Goal: Task Accomplishment & Management: Manage account settings

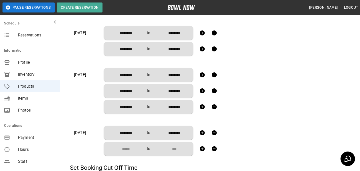
click at [131, 146] on input "Choose time" at bounding box center [124, 149] width 33 height 10
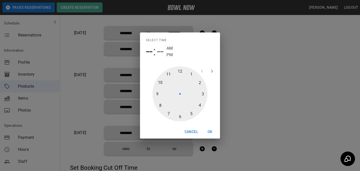
click at [168, 77] on div at bounding box center [180, 94] width 55 height 55
type input "********"
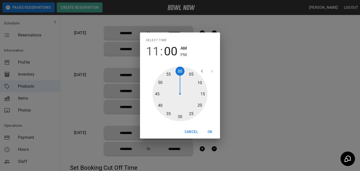
click at [181, 117] on div at bounding box center [180, 94] width 55 height 55
type input "********"
click at [181, 57] on span "PM" at bounding box center [184, 55] width 6 height 7
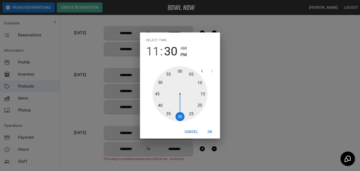
type input "********"
click at [181, 50] on span "AM" at bounding box center [184, 48] width 6 height 7
type input "********"
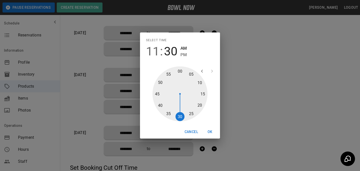
click at [212, 129] on button "OK" at bounding box center [210, 132] width 16 height 9
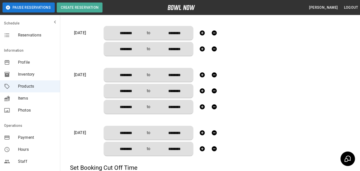
click at [206, 149] on button "button" at bounding box center [202, 149] width 10 height 10
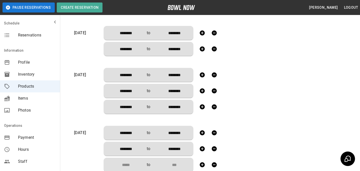
click at [139, 162] on input "Choose time" at bounding box center [124, 165] width 33 height 10
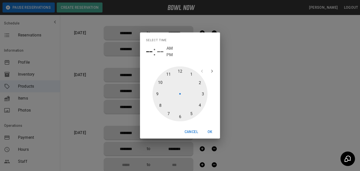
click at [201, 79] on div at bounding box center [180, 94] width 55 height 55
type input "********"
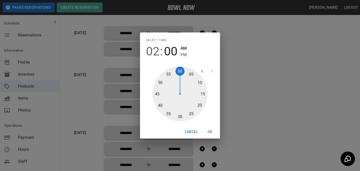
click at [185, 56] on span "PM" at bounding box center [184, 55] width 6 height 7
type input "********"
click at [211, 127] on div "Cancel OK" at bounding box center [180, 132] width 80 height 13
click at [211, 131] on button "OK" at bounding box center [210, 132] width 16 height 9
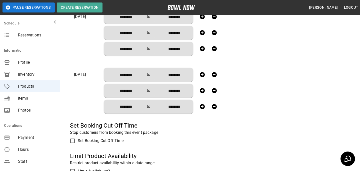
scroll to position [249, 0]
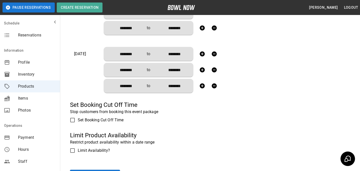
click at [95, 124] on label "Set Booking Cut Off Time" at bounding box center [125, 120] width 116 height 11
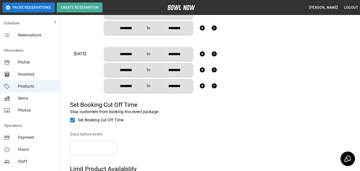
click at [114, 147] on input "*" at bounding box center [93, 148] width 47 height 14
type input "*"
click at [114, 147] on input "*" at bounding box center [93, 148] width 47 height 14
click at [131, 136] on legend "Days before event" at bounding box center [128, 135] width 117 height 6
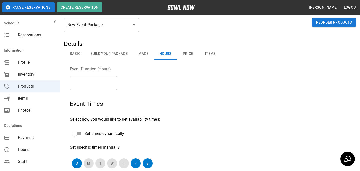
scroll to position [0, 0]
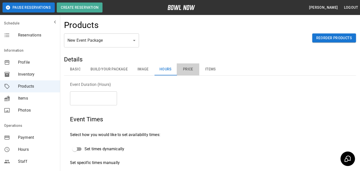
click at [183, 68] on button "Price" at bounding box center [188, 70] width 23 height 12
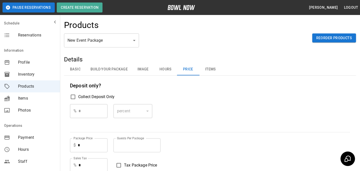
click at [93, 96] on span "Collect Deposit Only" at bounding box center [96, 97] width 36 height 6
click at [93, 109] on input "*" at bounding box center [93, 111] width 29 height 14
type input "**"
click at [193, 118] on div "% ** ​ percent ******* ​" at bounding box center [210, 115] width 280 height 22
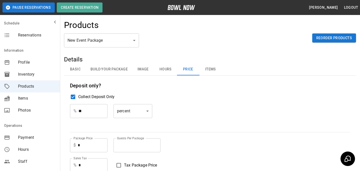
click at [137, 103] on div "Deposit only? Collect Deposit Only % ** ​ percent ******* ​" at bounding box center [210, 104] width 280 height 45
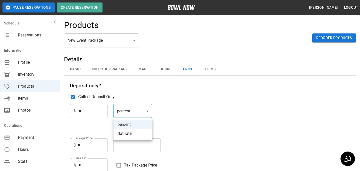
click at [137, 109] on body "**********" at bounding box center [180, 148] width 360 height 297
click at [139, 132] on li "flat rate" at bounding box center [133, 133] width 39 height 9
type input "****"
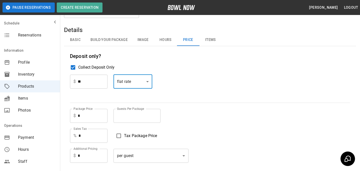
click at [103, 95] on div "$ ** ​" at bounding box center [89, 86] width 38 height 22
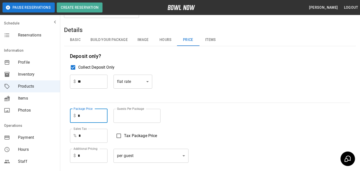
click at [90, 115] on input "*" at bounding box center [93, 116] width 30 height 14
paste input "*****"
type input "******"
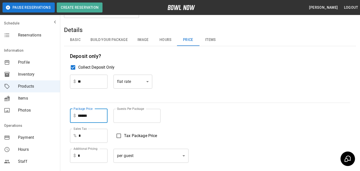
click at [129, 112] on input "*" at bounding box center [137, 116] width 47 height 14
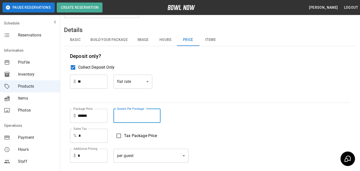
click at [129, 112] on input "*" at bounding box center [137, 116] width 47 height 14
paste input "number"
type input "*"
click at [214, 110] on div "Package Price $ ****** Package Price Guests Per Package * Guests Per Package" at bounding box center [210, 116] width 280 height 14
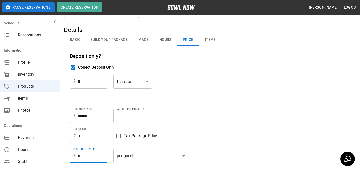
click at [86, 154] on input "*" at bounding box center [93, 156] width 30 height 14
paste input "****"
type input "*****"
click at [236, 143] on div "Sales Tax % * Sales Tax Tax Package Price" at bounding box center [210, 136] width 280 height 14
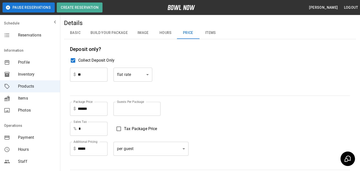
scroll to position [0, 0]
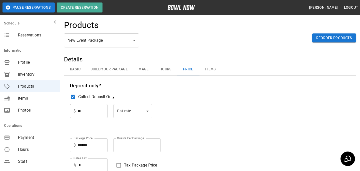
click at [210, 67] on button "Items" at bounding box center [210, 70] width 23 height 12
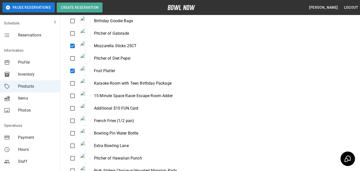
scroll to position [91, 0]
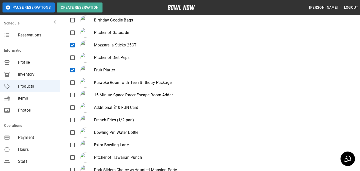
click at [80, 107] on div "Additional $10 FUN Card" at bounding box center [108, 108] width 61 height 10
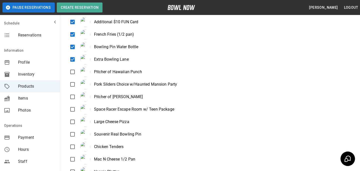
scroll to position [178, 0]
click at [128, 120] on div "Large Cheese Pizza" at bounding box center [104, 122] width 52 height 10
click at [126, 130] on div "Souvenir Real Bowling Pin" at bounding box center [110, 134] width 64 height 10
click at [123, 145] on div "Chicken Tenders" at bounding box center [101, 147] width 46 height 10
click at [118, 155] on div "Mac N Cheese 1/2 Pan" at bounding box center [107, 159] width 58 height 10
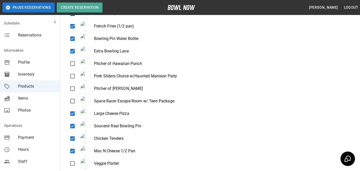
scroll to position [188, 0]
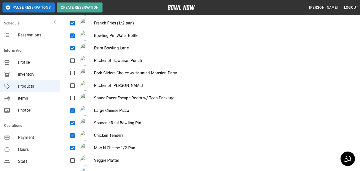
click at [101, 162] on div "Veggie Platter" at bounding box center [98, 161] width 41 height 10
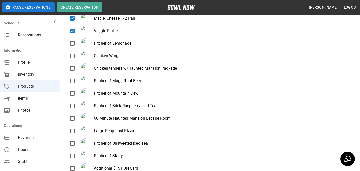
scroll to position [322, 0]
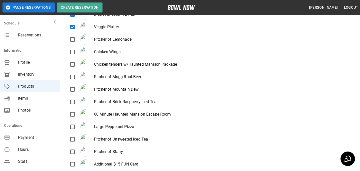
click at [94, 51] on div "Chicken Wings" at bounding box center [99, 52] width 43 height 10
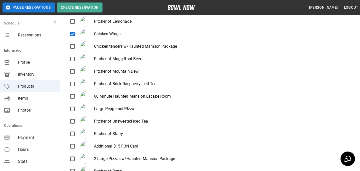
scroll to position [339, 0]
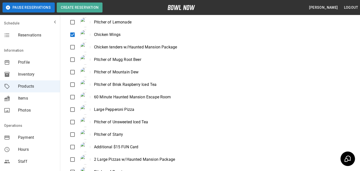
click at [138, 96] on div "60 Minute Haunted Mansion Escape Room" at bounding box center [124, 97] width 93 height 10
click at [129, 112] on div "Large Pepperoni Pizza" at bounding box center [106, 110] width 57 height 10
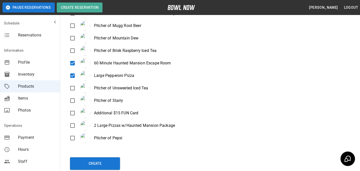
scroll to position [381, 0]
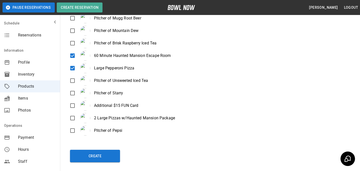
click at [124, 107] on div "Additional $15 FUN Card" at bounding box center [108, 106] width 61 height 10
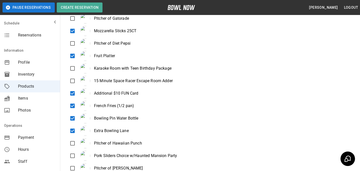
scroll to position [0, 0]
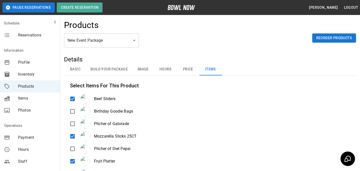
click at [82, 69] on button "Basic" at bounding box center [75, 70] width 23 height 12
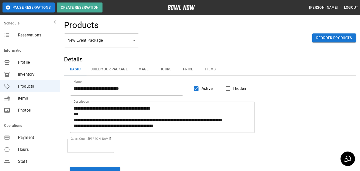
scroll to position [45, 0]
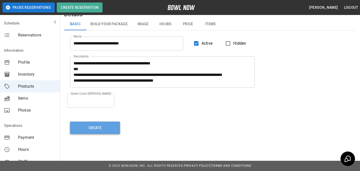
click at [118, 128] on button "Create" at bounding box center [95, 128] width 50 height 13
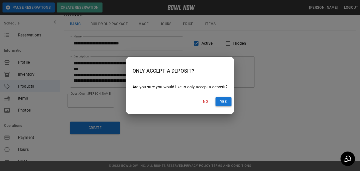
click at [223, 104] on button "Yes" at bounding box center [224, 101] width 16 height 9
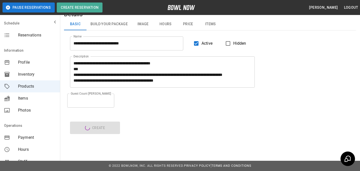
type input "**"
type input "**********"
type textarea "**********"
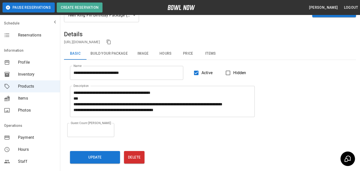
scroll to position [0, 0]
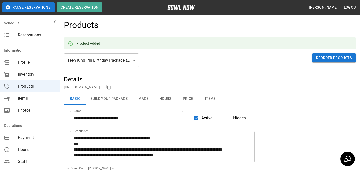
click at [100, 88] on link "https://bowlnow.com/places/Q1LDpUCGp7HoWjO3XkCq?pid=GOJmKQHru6aIiGwaHz0N" at bounding box center [82, 87] width 36 height 4
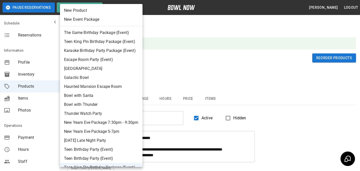
click at [86, 61] on body "**********" at bounding box center [180, 123] width 360 height 246
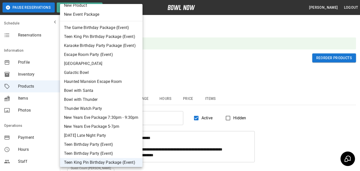
scroll to position [7, 0]
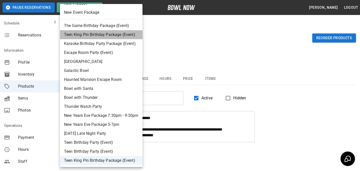
click at [107, 36] on li "Teen King Pin Birthday Package (Event)" at bounding box center [101, 34] width 83 height 9
type input "*"
type textarea "**********"
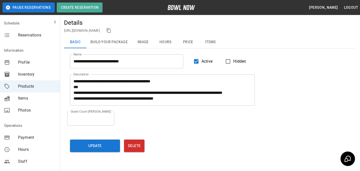
scroll to position [55, 0]
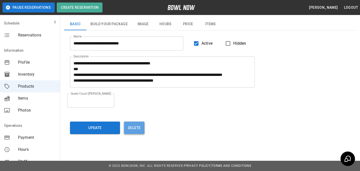
click at [136, 123] on button "Delete" at bounding box center [134, 128] width 21 height 13
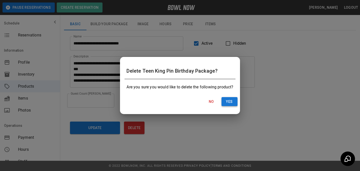
click at [227, 102] on button "Yes" at bounding box center [230, 101] width 16 height 9
type input "**"
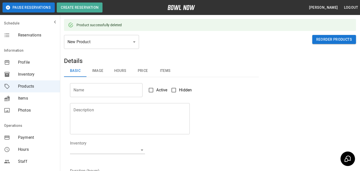
scroll to position [0, 0]
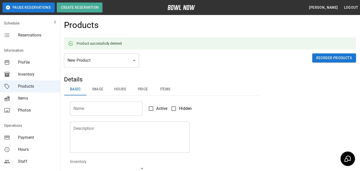
click at [84, 58] on body "Pause Reservations Create Reservation Bradey Powell Logout Schedule Reservation…" at bounding box center [180, 171] width 360 height 342
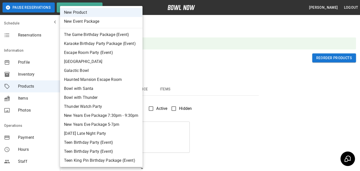
click at [205, 68] on div at bounding box center [180, 85] width 360 height 171
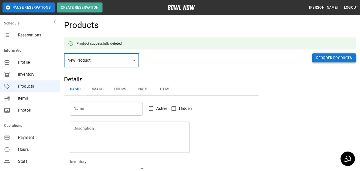
click at [345, 58] on button "Reorder Products" at bounding box center [334, 58] width 44 height 9
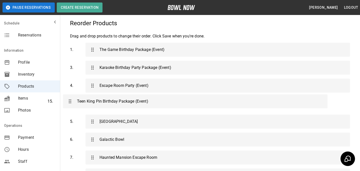
scroll to position [38, 0]
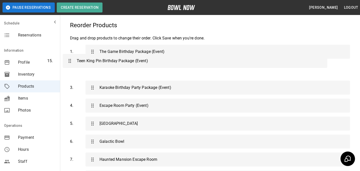
drag, startPoint x: 214, startPoint y: 124, endPoint x: 192, endPoint y: 59, distance: 68.7
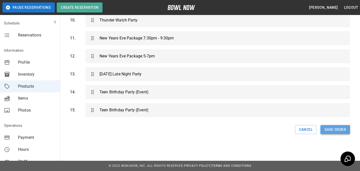
click at [331, 127] on button "Save Order" at bounding box center [336, 129] width 30 height 9
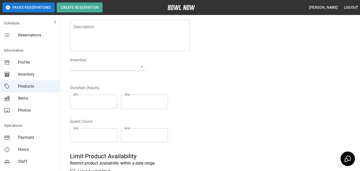
scroll to position [0, 0]
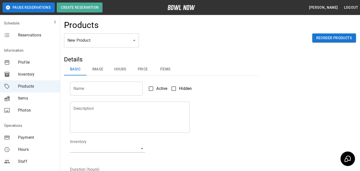
click at [79, 47] on body "Pause Reservations Create Reservation Bradey Powell Logout Schedule Reservation…" at bounding box center [180, 161] width 360 height 322
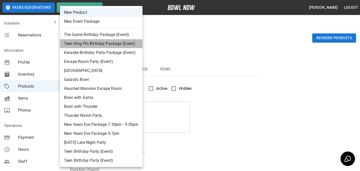
click at [86, 42] on li "Teen King Pin Birthday Package (Event)" at bounding box center [101, 43] width 83 height 9
type input "*"
type input "**********"
type textarea "**********"
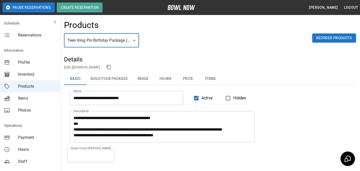
click at [100, 70] on p "https://bowlnow.com/places/Q1LDpUCGp7HoWjO3XkCq?pid=GOJmKQHru6aIiGwaHz0N" at bounding box center [82, 67] width 36 height 5
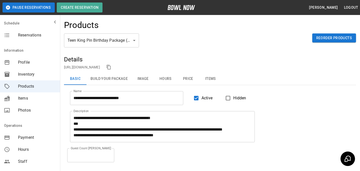
click at [100, 65] on link "https://bowlnow.com/places/Q1LDpUCGp7HoWjO3XkCq?pid=GOJmKQHru6aIiGwaHz0N" at bounding box center [82, 67] width 36 height 4
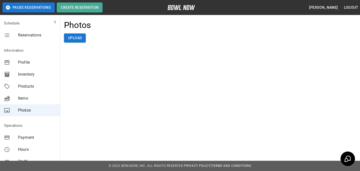
click at [79, 43] on div "Photos Upload" at bounding box center [210, 37] width 300 height 43
click at [79, 40] on button "Upload" at bounding box center [75, 38] width 22 height 9
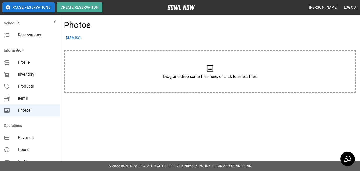
click at [171, 70] on div "Drag and drop some files here, or click to select files" at bounding box center [210, 72] width 265 height 16
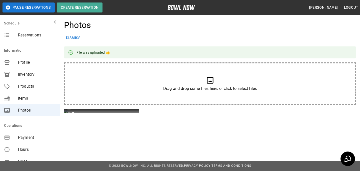
click at [69, 114] on icon "button" at bounding box center [69, 114] width 6 height 6
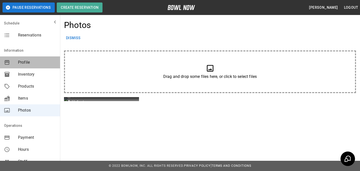
click at [35, 64] on span "Profile" at bounding box center [37, 63] width 38 height 6
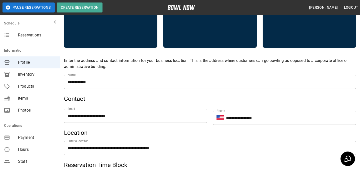
scroll to position [172, 0]
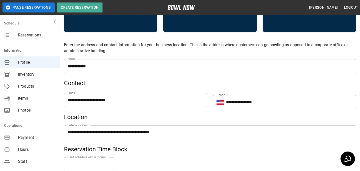
click at [126, 97] on input "**********" at bounding box center [135, 100] width 143 height 14
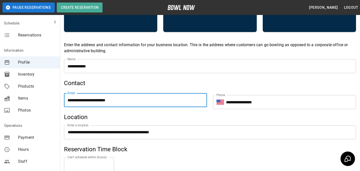
click at [126, 97] on input "**********" at bounding box center [135, 100] width 143 height 14
paste input "email"
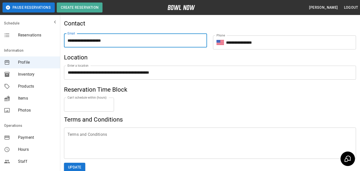
scroll to position [253, 0]
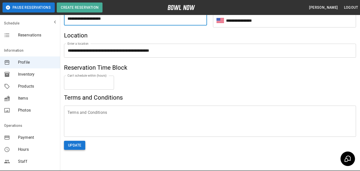
type input "**********"
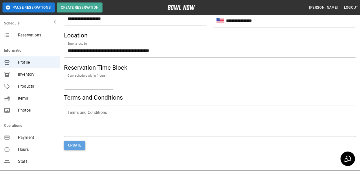
click at [79, 142] on button "Update" at bounding box center [74, 145] width 21 height 9
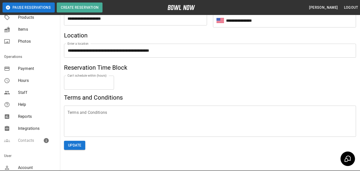
scroll to position [111, 0]
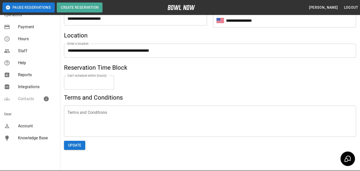
click at [23, 126] on span "Account" at bounding box center [37, 126] width 38 height 6
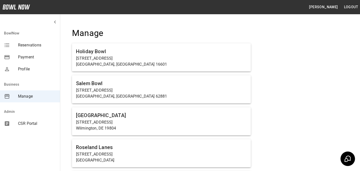
scroll to position [3, 0]
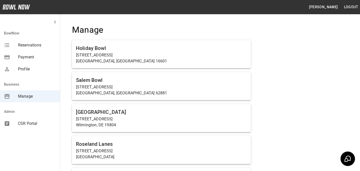
click at [43, 123] on span "CSR Portal" at bounding box center [37, 124] width 38 height 6
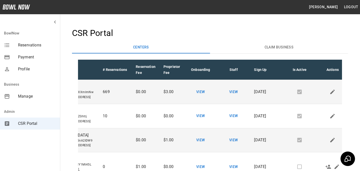
scroll to position [0, 36]
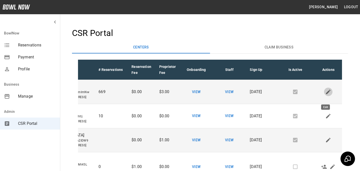
click at [325, 95] on icon "Edit" at bounding box center [328, 92] width 6 height 6
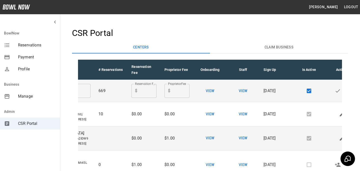
click at [165, 90] on div "$ * feeProprietor" at bounding box center [177, 91] width 25 height 14
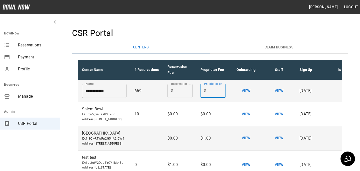
click at [197, 41] on div "**********" at bounding box center [210, 146] width 292 height 252
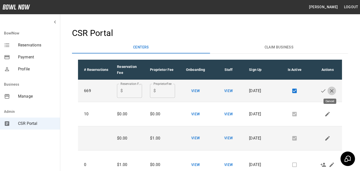
click at [332, 90] on icon "Cancel" at bounding box center [332, 91] width 6 height 6
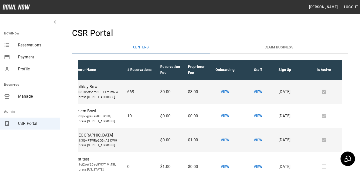
scroll to position [0, 0]
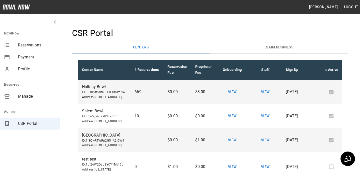
click at [32, 92] on div "Manage" at bounding box center [30, 97] width 60 height 12
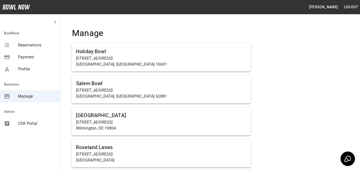
scroll to position [3326, 0]
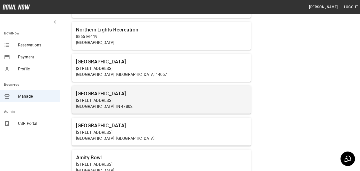
click at [176, 90] on h6 "[GEOGRAPHIC_DATA]" at bounding box center [161, 94] width 171 height 8
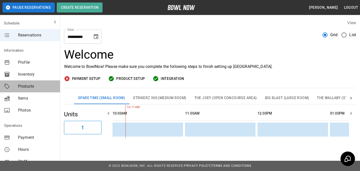
click at [30, 88] on span "Products" at bounding box center [37, 87] width 38 height 6
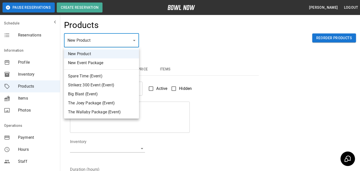
click at [76, 40] on body "Pause Reservations Create Reservation Bradey Powell Logout Schedule Reservation…" at bounding box center [180, 161] width 360 height 322
click at [98, 75] on li "Spare Time (Event)" at bounding box center [101, 76] width 75 height 9
type input "*"
type input "**********"
type textarea "**********"
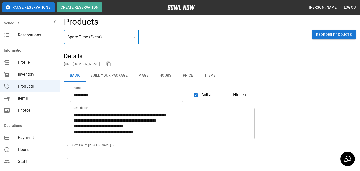
scroll to position [4, 0]
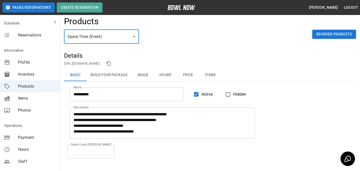
click at [110, 76] on button "Build Your Package" at bounding box center [109, 75] width 45 height 12
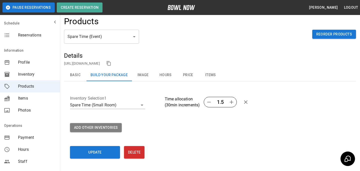
click at [78, 76] on button "Basic" at bounding box center [75, 75] width 23 height 12
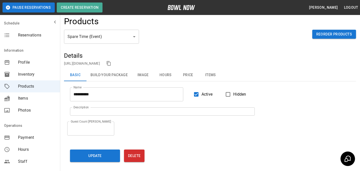
scroll to position [12, 0]
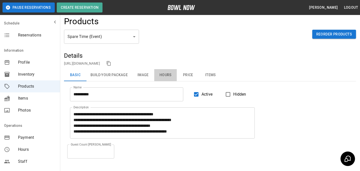
click at [167, 78] on button "Hours" at bounding box center [165, 75] width 23 height 12
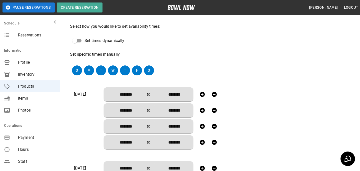
scroll to position [0, 0]
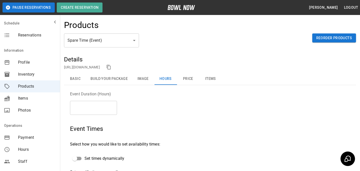
click at [75, 74] on button "Basic" at bounding box center [75, 79] width 23 height 12
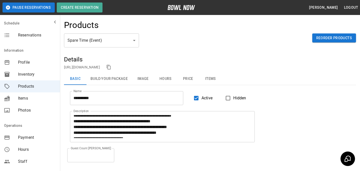
scroll to position [21, 0]
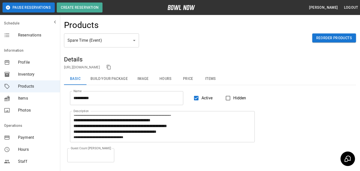
click at [109, 38] on body "**********" at bounding box center [180, 113] width 360 height 226
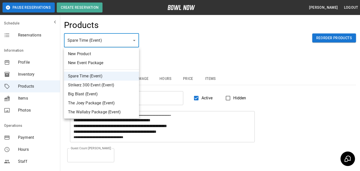
click at [143, 37] on div at bounding box center [180, 85] width 360 height 171
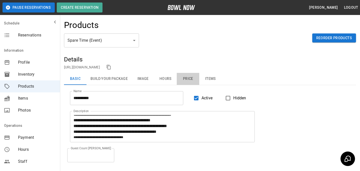
click at [184, 77] on button "Price" at bounding box center [188, 79] width 23 height 12
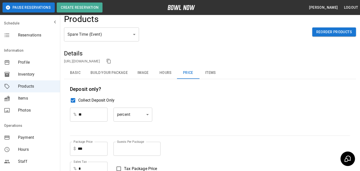
scroll to position [0, 0]
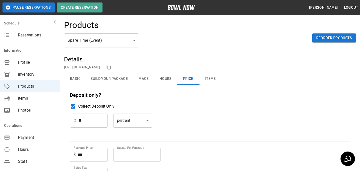
click at [72, 80] on button "Basic" at bounding box center [75, 79] width 23 height 12
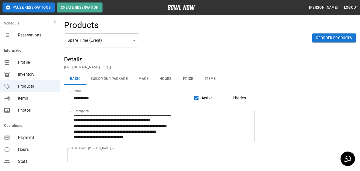
scroll to position [15, 0]
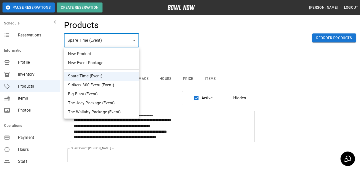
click at [94, 36] on body "**********" at bounding box center [180, 113] width 360 height 226
click at [112, 99] on li "The Joey Package (Event)" at bounding box center [101, 103] width 75 height 9
type input "*"
type input "**********"
type textarea "**********"
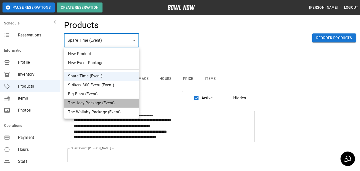
type input "**"
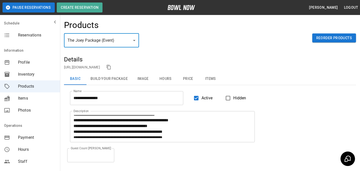
click at [189, 84] on button "Price" at bounding box center [188, 79] width 23 height 12
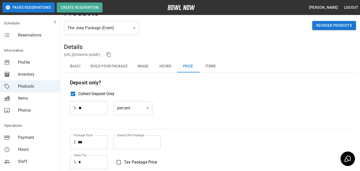
scroll to position [5, 0]
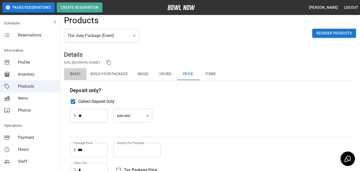
click at [78, 73] on button "Basic" at bounding box center [75, 74] width 23 height 12
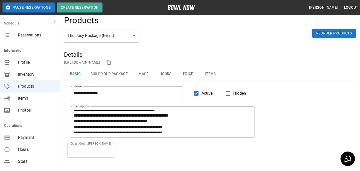
click at [32, 35] on span "Reservations" at bounding box center [37, 35] width 38 height 6
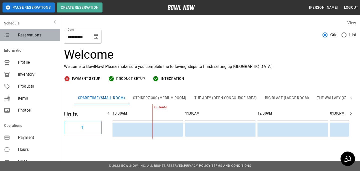
click at [38, 37] on span "Reservations" at bounding box center [37, 35] width 38 height 6
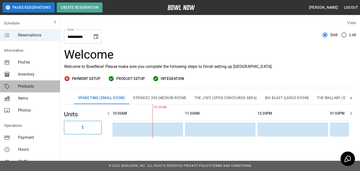
click at [36, 85] on span "Products" at bounding box center [37, 87] width 38 height 6
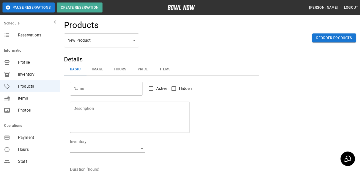
click at [90, 41] on body "Pause Reservations Create Reservation Bradey Powell Logout Schedule Reservation…" at bounding box center [180, 161] width 360 height 322
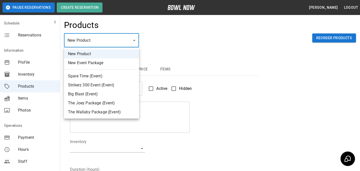
click at [164, 56] on div at bounding box center [180, 85] width 360 height 171
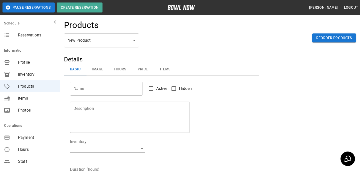
click at [37, 46] on div "Information" at bounding box center [30, 51] width 60 height 12
click at [37, 42] on nav "Schedule Reservations" at bounding box center [30, 30] width 60 height 26
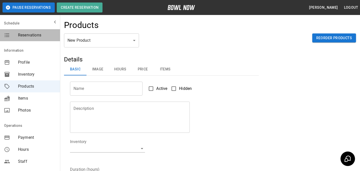
click at [37, 37] on span "Reservations" at bounding box center [37, 35] width 38 height 6
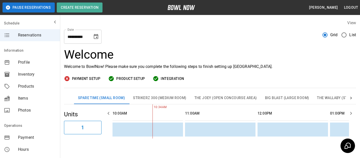
click at [21, 138] on span "Payment" at bounding box center [37, 138] width 38 height 6
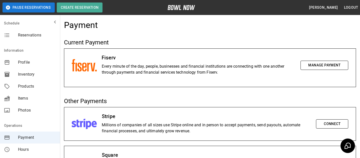
click at [31, 33] on span "Reservations" at bounding box center [37, 35] width 38 height 6
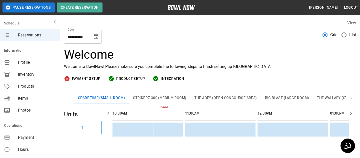
scroll to position [41, 0]
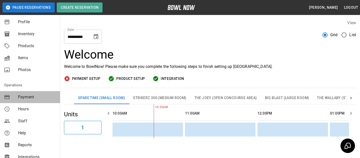
click at [26, 95] on span "Payment" at bounding box center [37, 97] width 38 height 6
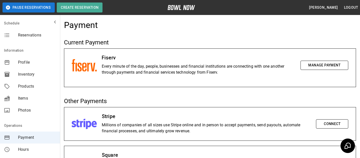
click at [33, 30] on div "Reservations" at bounding box center [30, 35] width 60 height 12
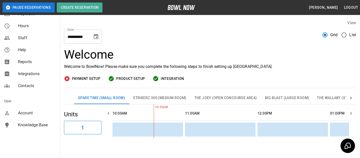
scroll to position [112, 0]
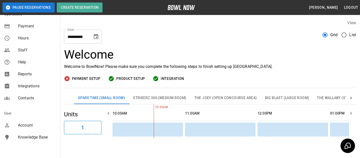
click at [36, 86] on span "Integrations" at bounding box center [37, 86] width 38 height 6
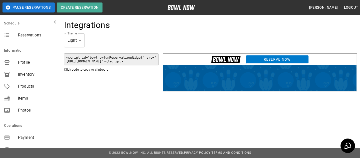
click at [261, 59] on link "Reserve Now" at bounding box center [276, 59] width 63 height 9
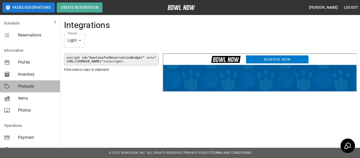
click at [37, 87] on span "Products" at bounding box center [37, 87] width 38 height 6
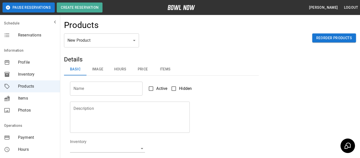
click at [103, 51] on div "New Product ** ​ Reorder Products" at bounding box center [210, 45] width 292 height 22
click at [103, 44] on body "Pause Reservations Create Reservation Bradey Powell Logout Schedule Reservation…" at bounding box center [180, 161] width 360 height 322
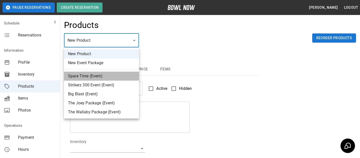
click at [104, 75] on li "Spare Time (Event)" at bounding box center [101, 76] width 75 height 9
type input "*"
type input "**********"
type textarea "**********"
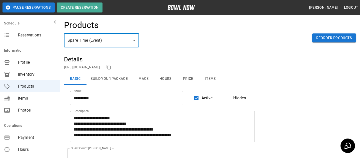
click at [162, 79] on button "Hours" at bounding box center [165, 79] width 23 height 12
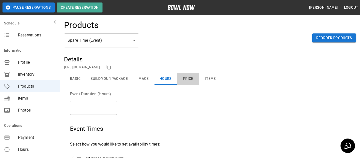
click at [194, 80] on button "Price" at bounding box center [188, 79] width 23 height 12
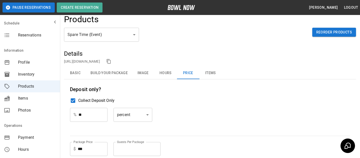
click at [205, 76] on button "Items" at bounding box center [210, 73] width 23 height 12
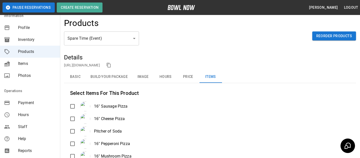
scroll to position [36, 0]
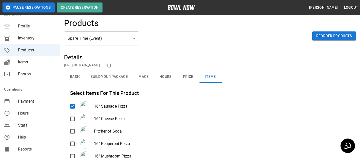
click at [73, 126] on div "16" Sausage Pizza 16" Cheese Pizza Pitcher of Soda 16" Pepperoni Pizza 16" Mush…" at bounding box center [210, 130] width 280 height 63
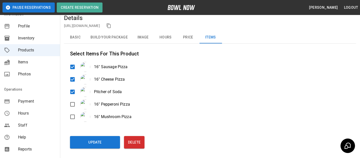
scroll to position [47, 0]
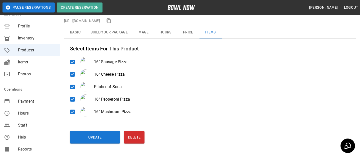
click at [85, 130] on div "Update Delete" at bounding box center [167, 136] width 195 height 15
click at [85, 141] on button "Update" at bounding box center [95, 137] width 50 height 13
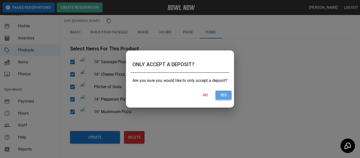
click at [217, 93] on button "Yes" at bounding box center [224, 95] width 16 height 9
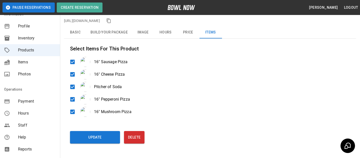
click at [40, 55] on div "Products" at bounding box center [30, 50] width 60 height 12
click at [40, 60] on span "Items" at bounding box center [37, 62] width 38 height 6
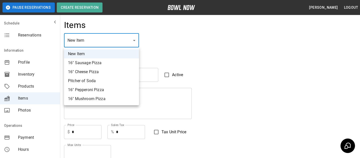
click at [171, 53] on div at bounding box center [180, 79] width 360 height 158
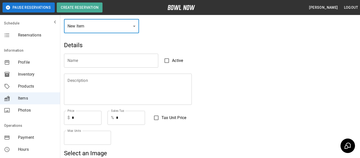
scroll to position [16, 0]
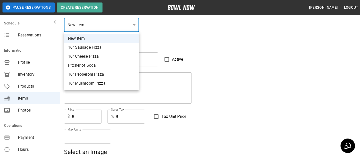
click at [156, 41] on div at bounding box center [180, 79] width 360 height 158
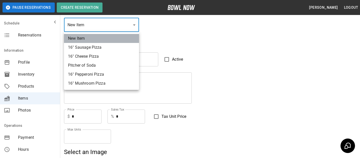
click at [127, 37] on li "New Item" at bounding box center [101, 38] width 75 height 9
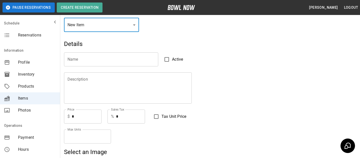
click at [130, 56] on input "Name" at bounding box center [111, 60] width 94 height 14
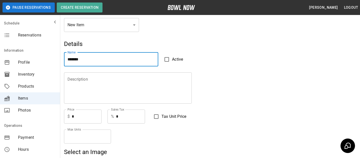
type input "*******"
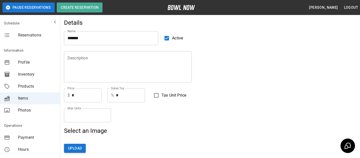
scroll to position [41, 0]
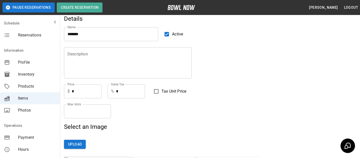
click at [125, 44] on div "Description Description" at bounding box center [125, 59] width 134 height 37
click at [125, 51] on div "Description" at bounding box center [128, 62] width 128 height 31
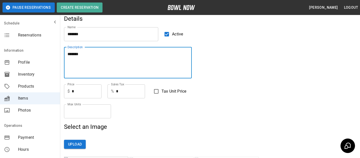
type textarea "*******"
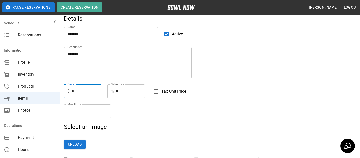
click at [83, 87] on input "*" at bounding box center [87, 92] width 30 height 14
click at [89, 88] on input "*" at bounding box center [87, 92] width 30 height 14
click at [91, 92] on input "*" at bounding box center [87, 92] width 30 height 14
click at [175, 123] on div "Details Name ******* Name Active Description ******* Description Price $ * Pric…" at bounding box center [161, 151] width 195 height 272
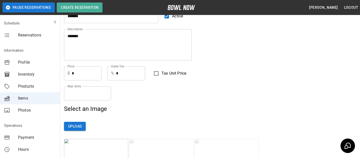
scroll to position [66, 0]
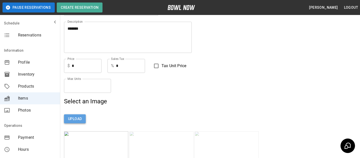
click at [77, 119] on button "Upload" at bounding box center [75, 119] width 22 height 9
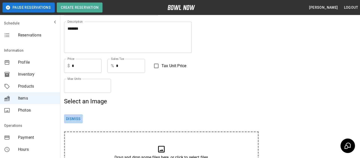
click at [77, 119] on button "Dismiss" at bounding box center [73, 119] width 19 height 9
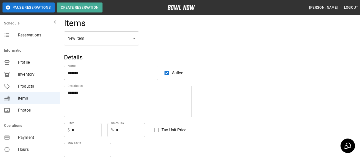
scroll to position [0, 0]
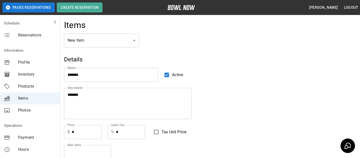
click at [93, 98] on textarea "*******" at bounding box center [128, 103] width 121 height 23
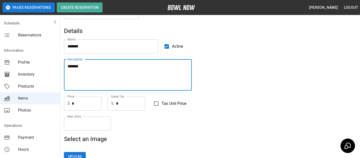
scroll to position [39, 0]
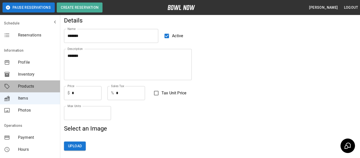
click at [23, 84] on span "Products" at bounding box center [37, 87] width 38 height 6
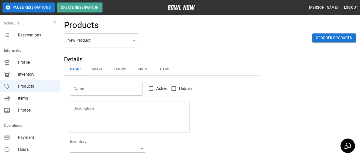
click at [90, 46] on body "Pause Reservations Create Reservation Bradey Powell Logout Schedule Reservation…" at bounding box center [180, 161] width 360 height 322
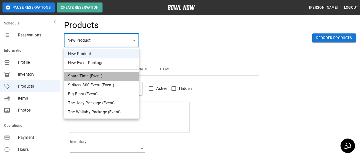
click at [90, 80] on li "Spare Time (Event)" at bounding box center [101, 76] width 75 height 9
type input "*"
type input "**********"
type textarea "**********"
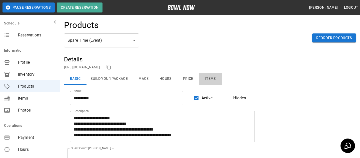
click at [207, 80] on button "Items" at bounding box center [210, 79] width 23 height 12
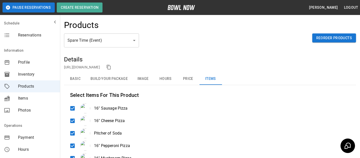
click at [123, 50] on div "Spare Time (Event) * ​ Reorder Products" at bounding box center [210, 45] width 292 height 22
click at [121, 36] on body "**********" at bounding box center [180, 113] width 360 height 227
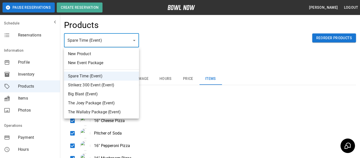
click at [87, 87] on li "Strikerz 300 Event (Event)" at bounding box center [101, 85] width 75 height 9
type input "*"
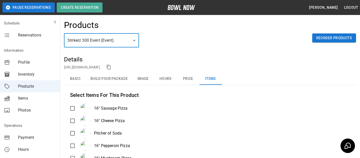
scroll to position [5, 0]
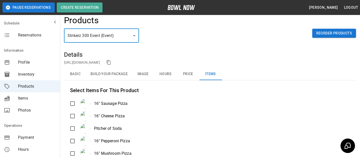
click at [100, 34] on body "**********" at bounding box center [180, 108] width 360 height 227
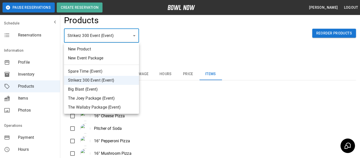
click at [235, 73] on div at bounding box center [180, 79] width 360 height 158
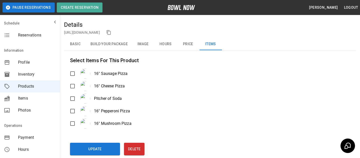
scroll to position [15, 0]
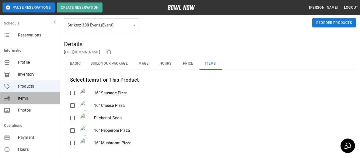
click at [14, 97] on div "mailbox folders" at bounding box center [11, 99] width 14 height 6
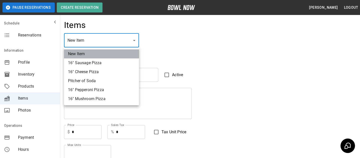
click at [117, 55] on li "New Item" at bounding box center [101, 54] width 75 height 9
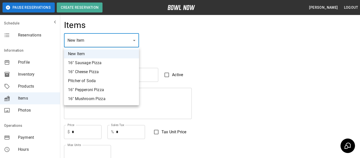
click at [162, 45] on div at bounding box center [180, 79] width 360 height 158
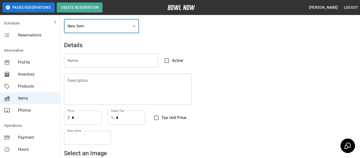
scroll to position [4, 0]
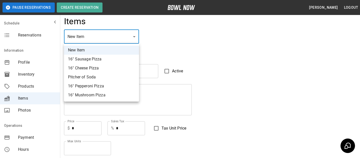
click at [111, 60] on li "16" Sausage Pizza" at bounding box center [101, 59] width 75 height 9
type input "*"
type input "**********"
type textarea "**********"
type input "*****"
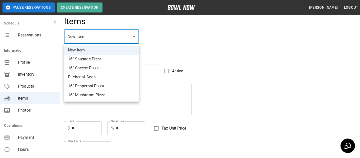
type input "*"
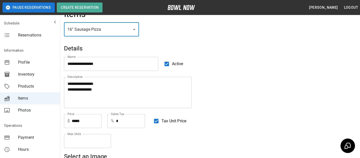
scroll to position [0, 0]
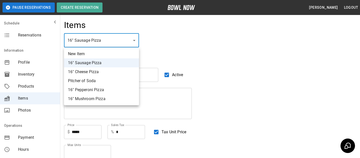
click at [159, 46] on div at bounding box center [180, 79] width 360 height 158
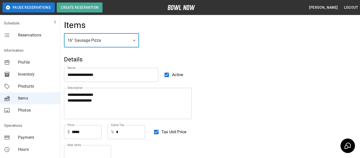
click at [45, 33] on span "Reservations" at bounding box center [37, 35] width 38 height 6
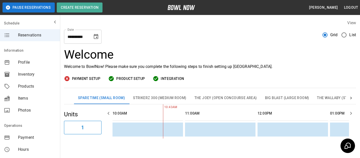
scroll to position [124, 0]
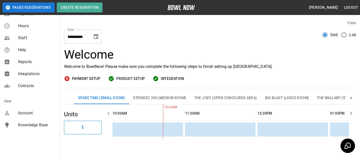
click at [32, 118] on div "Account" at bounding box center [30, 113] width 60 height 12
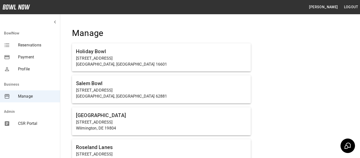
scroll to position [356, 0]
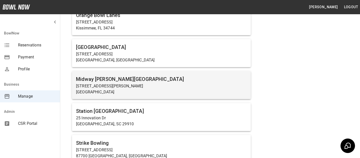
click at [106, 96] on div "Midway Bowling - Carlisle 1561 Holly Pike Carlisle, PA 17015" at bounding box center [161, 85] width 179 height 28
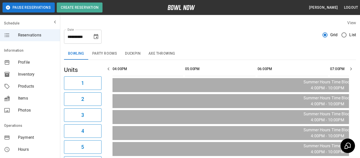
click at [95, 39] on icon "Choose date, selected date is Sep 15, 2025" at bounding box center [96, 36] width 5 height 5
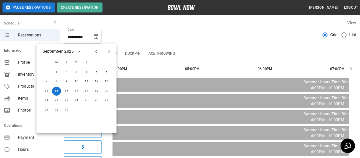
click at [102, 93] on div "20" at bounding box center [107, 91] width 10 height 9
click at [106, 93] on button "20" at bounding box center [106, 91] width 9 height 9
type input "**********"
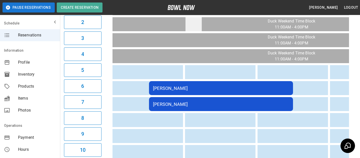
scroll to position [76, 0]
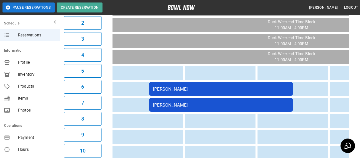
click at [206, 89] on div "Savannah White" at bounding box center [221, 89] width 136 height 5
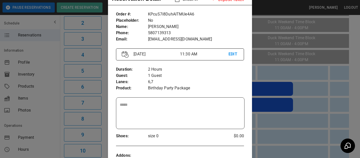
scroll to position [33, 0]
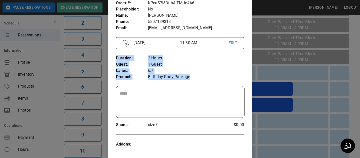
drag, startPoint x: 192, startPoint y: 79, endPoint x: 120, endPoint y: 53, distance: 77.1
click at [120, 53] on div "Duration : Guest : Lanes : Product : 2 Hours 1 Guest 6,7 Birthday Party Package" at bounding box center [180, 67] width 128 height 33
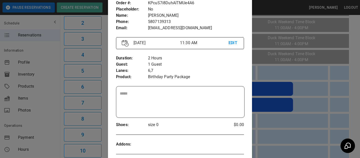
click at [188, 80] on p "Birthday Party Package" at bounding box center [196, 77] width 96 height 6
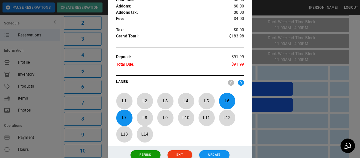
scroll to position [203, 0]
click at [266, 95] on div at bounding box center [180, 79] width 360 height 158
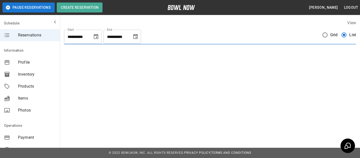
scroll to position [0, 0]
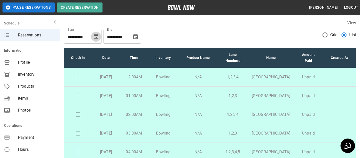
click at [96, 40] on button "Choose date, selected date is Sep 15, 2025" at bounding box center [96, 37] width 10 height 10
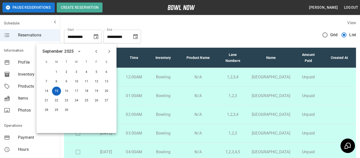
click at [54, 88] on button "15" at bounding box center [56, 91] width 9 height 9
click at [136, 33] on button "Choose date, selected date is Oct 15, 2025" at bounding box center [136, 37] width 10 height 10
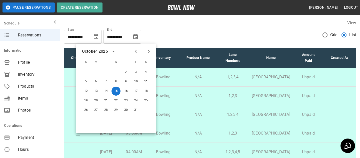
click at [138, 48] on div at bounding box center [143, 51] width 22 height 9
click at [136, 54] on icon "Previous month" at bounding box center [136, 52] width 6 height 6
click at [87, 98] on button "21" at bounding box center [86, 100] width 9 height 9
type input "**********"
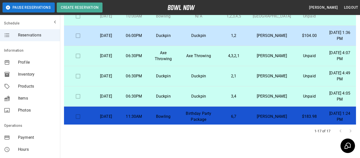
scroll to position [180, 0]
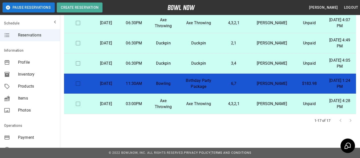
click at [241, 85] on p "6,7" at bounding box center [234, 84] width 22 height 6
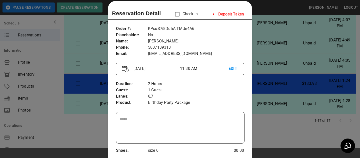
scroll to position [0, 0]
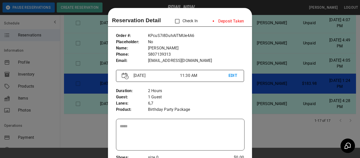
click at [306, 77] on div at bounding box center [180, 79] width 360 height 158
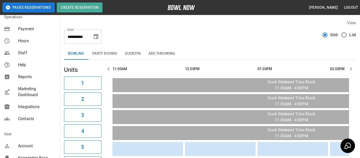
scroll to position [123, 0]
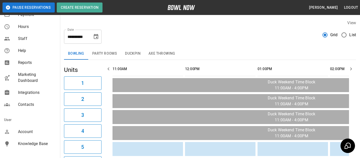
click at [30, 133] on span "Account" at bounding box center [37, 132] width 38 height 6
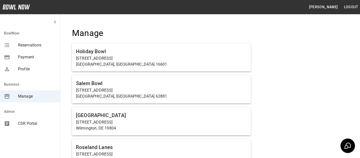
scroll to position [3332, 0]
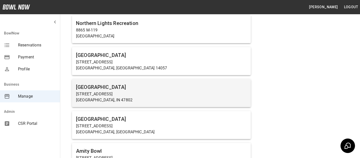
click at [101, 91] on p "600 E Springhill Dr" at bounding box center [161, 94] width 171 height 6
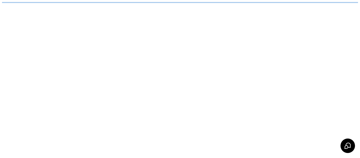
click at [101, 5] on html "/businesses/qDCA2eWcGC7AziIsvT7P/reservations" at bounding box center [180, 2] width 360 height 5
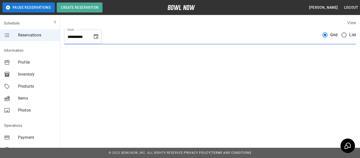
click at [101, 85] on div "**********" at bounding box center [180, 79] width 360 height 158
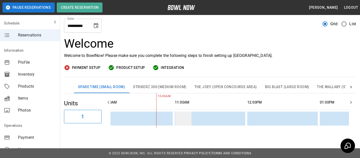
scroll to position [0, 13]
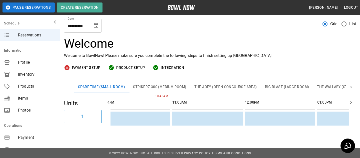
click at [27, 74] on span "Inventory" at bounding box center [37, 75] width 38 height 6
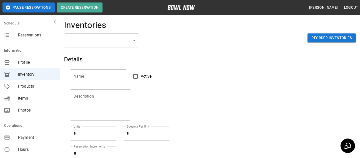
click at [114, 56] on h5 "Details" at bounding box center [161, 60] width 195 height 8
click at [34, 36] on span "Reservations" at bounding box center [37, 35] width 38 height 6
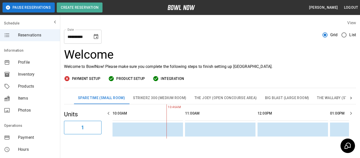
scroll to position [11, 0]
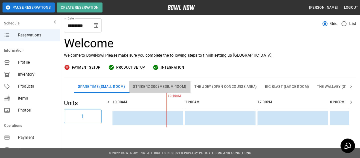
click at [153, 86] on button "Strikerz 300 (Medium Room)" at bounding box center [159, 87] width 61 height 12
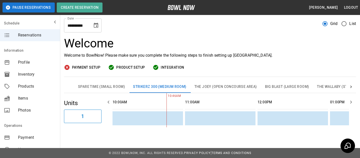
click at [240, 86] on button "The Joey (Open Concourse Area)" at bounding box center [226, 87] width 71 height 12
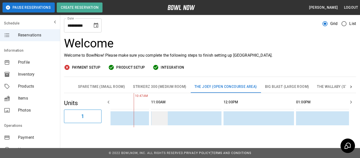
scroll to position [0, 0]
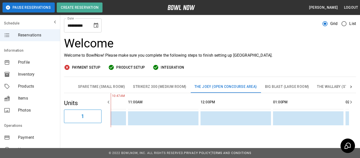
click at [166, 87] on button "Strikerz 300 (Medium Room)" at bounding box center [159, 87] width 61 height 12
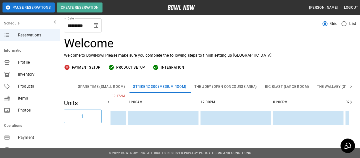
click at [123, 92] on button "Spare Time (Small Room)" at bounding box center [101, 87] width 55 height 12
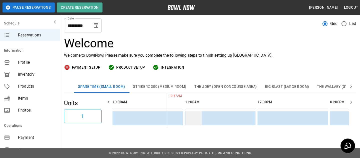
click at [198, 119] on td "sticky table" at bounding box center [194, 119] width 16 height 14
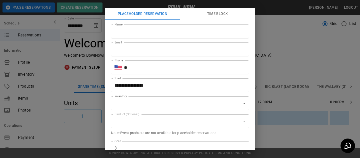
type input "**********"
click at [310, 63] on div "**********" at bounding box center [180, 79] width 360 height 158
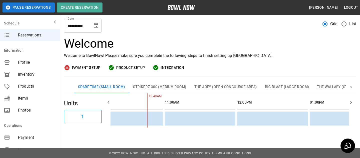
scroll to position [11, 0]
click at [143, 88] on button "Strikerz 300 (Medium Room)" at bounding box center [159, 87] width 61 height 12
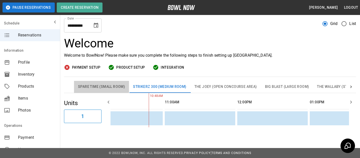
click at [98, 89] on button "Spare Time (Small Room)" at bounding box center [101, 87] width 55 height 12
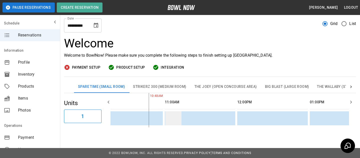
click at [175, 113] on td "sticky table" at bounding box center [173, 119] width 16 height 14
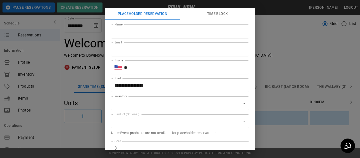
type input "**********"
click at [148, 31] on input "Name" at bounding box center [180, 32] width 138 height 14
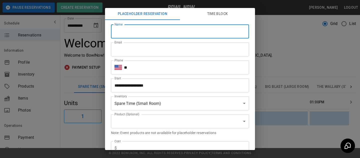
type input "**********"
click at [145, 71] on input "**" at bounding box center [186, 68] width 125 height 14
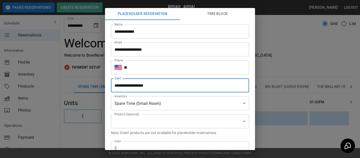
click at [140, 84] on input "**********" at bounding box center [178, 86] width 135 height 14
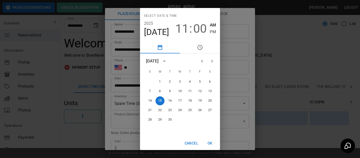
click at [131, 93] on div "Select date & time 2025 Sep 15 11 : 00 AM PM September 2025 S M T W T F S 1 2 3…" at bounding box center [180, 79] width 360 height 158
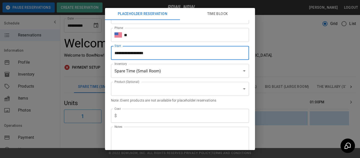
scroll to position [53, 0]
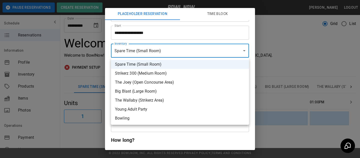
click at [144, 53] on body "**********" at bounding box center [180, 74] width 360 height 170
click at [159, 44] on div at bounding box center [180, 79] width 360 height 158
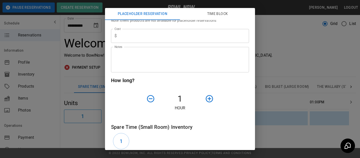
scroll to position [119, 0]
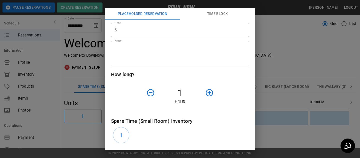
click at [218, 94] on div at bounding box center [220, 93] width 35 height 13
click at [214, 94] on icon "button" at bounding box center [209, 93] width 9 height 9
click at [212, 94] on icon "button" at bounding box center [209, 93] width 9 height 9
click at [119, 145] on div "1" at bounding box center [122, 135] width 23 height 20
click at [119, 142] on button "1" at bounding box center [121, 135] width 16 height 16
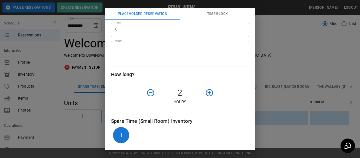
scroll to position [0, 0]
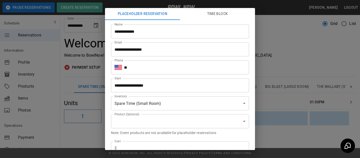
click at [153, 74] on input "**" at bounding box center [186, 68] width 125 height 14
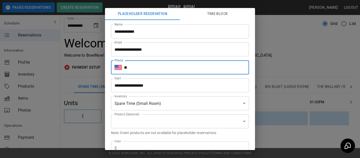
type input "**********"
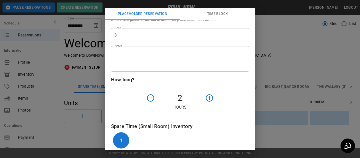
scroll to position [113, 0]
click at [207, 101] on icon "button" at bounding box center [209, 98] width 9 height 9
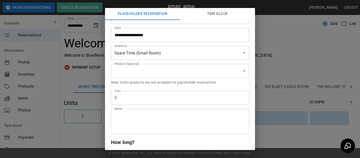
scroll to position [0, 0]
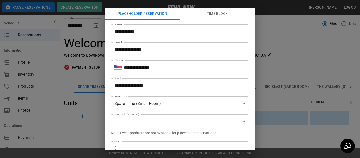
click at [178, 108] on body "**********" at bounding box center [180, 74] width 360 height 170
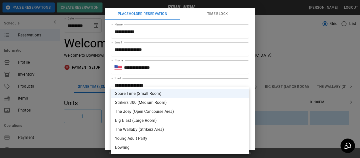
click at [166, 95] on li "Spare Time (Small Room)" at bounding box center [180, 93] width 138 height 9
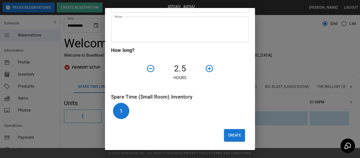
scroll to position [25, 0]
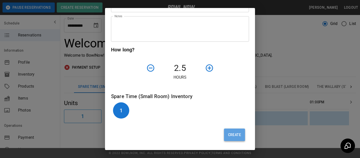
click at [229, 137] on button "Create" at bounding box center [234, 135] width 21 height 13
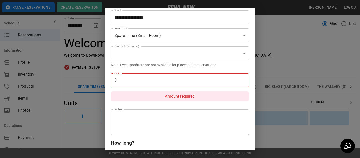
scroll to position [39, 0]
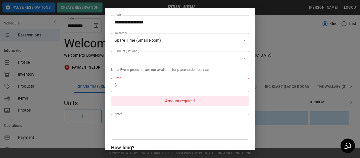
click at [175, 77] on div "Cost $ Cost Amount required" at bounding box center [178, 92] width 142 height 36
click at [174, 93] on div "Cost $ Cost Amount required" at bounding box center [180, 94] width 138 height 32
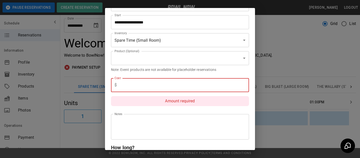
click at [173, 92] on input "text" at bounding box center [184, 85] width 130 height 14
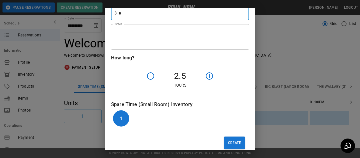
scroll to position [119, 0]
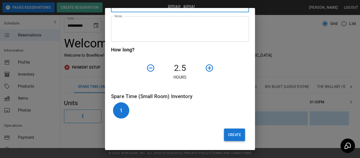
type input "*"
click at [233, 138] on button "Create" at bounding box center [234, 135] width 21 height 13
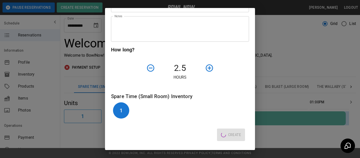
type input "**"
type input "**********"
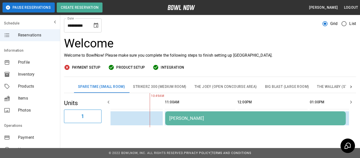
scroll to position [0, 44]
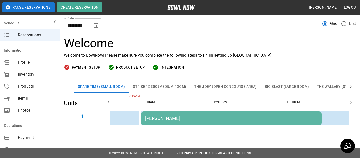
click at [183, 118] on div "Bradey Powell" at bounding box center [231, 118] width 173 height 5
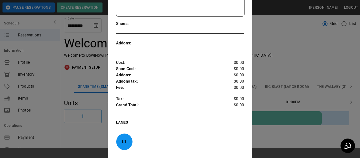
scroll to position [145, 0]
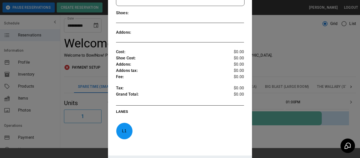
click at [247, 92] on div "Order # : Placeholder : Name : Phone : Email : EHyik89vmmV8261A7Htz Yes Bradey …" at bounding box center [180, 20] width 144 height 272
click at [277, 92] on div at bounding box center [180, 79] width 360 height 158
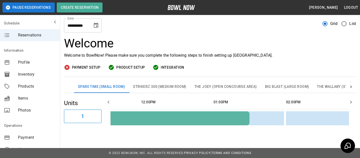
scroll to position [0, 127]
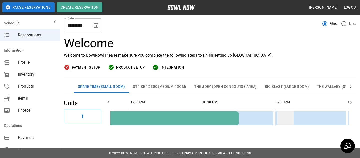
click at [283, 121] on td "sticky table" at bounding box center [286, 119] width 16 height 14
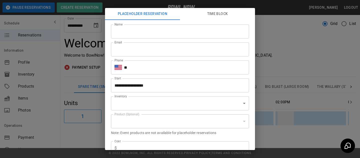
type input "**********"
click at [289, 65] on div "**********" at bounding box center [180, 79] width 360 height 158
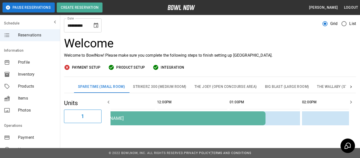
scroll to position [0, 95]
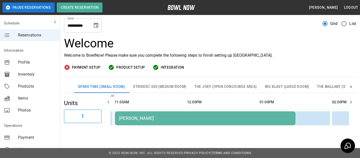
click at [237, 123] on td "Bradey Powell" at bounding box center [205, 119] width 181 height 14
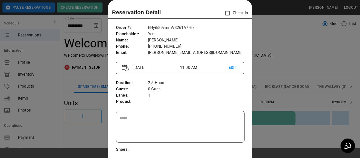
click at [305, 82] on div at bounding box center [180, 79] width 360 height 158
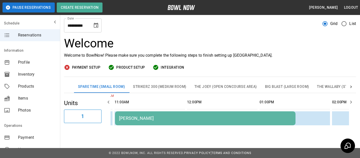
click at [134, 124] on td "Bradey Powell" at bounding box center [205, 119] width 181 height 14
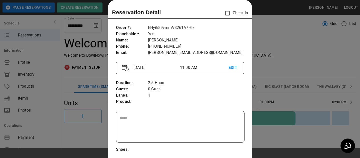
scroll to position [43, 0]
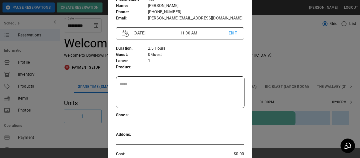
click at [321, 77] on div at bounding box center [180, 79] width 360 height 158
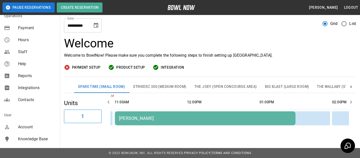
scroll to position [124, 0]
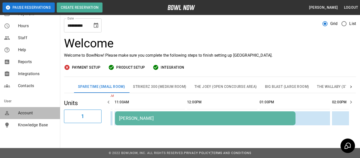
click at [28, 113] on span "Account" at bounding box center [37, 113] width 38 height 6
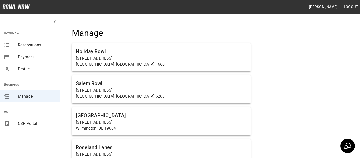
scroll to position [356, 0]
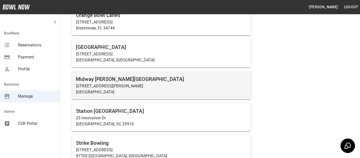
click at [97, 89] on p "Carlisle, PA 17015" at bounding box center [161, 92] width 171 height 6
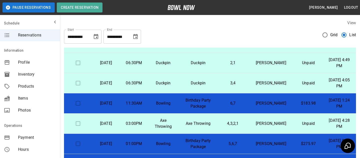
scroll to position [301, 0]
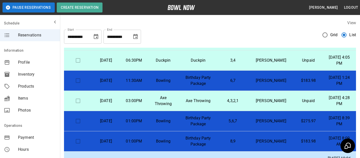
click at [206, 82] on p "Birthday Party Package" at bounding box center [199, 81] width 32 height 12
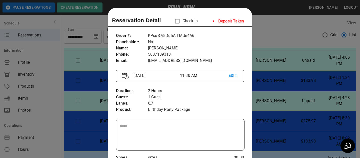
scroll to position [8, 0]
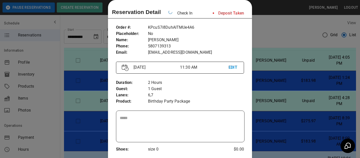
click at [271, 56] on div at bounding box center [180, 79] width 360 height 158
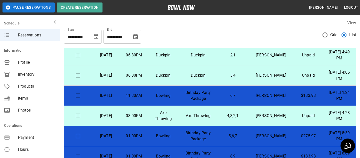
scroll to position [142, 0]
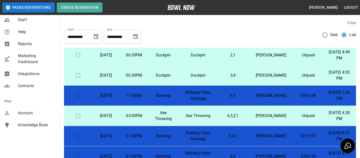
click at [29, 112] on span "Account" at bounding box center [37, 113] width 38 height 6
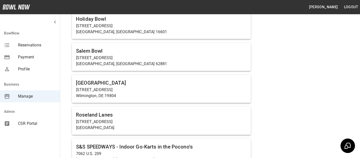
scroll to position [3332, 0]
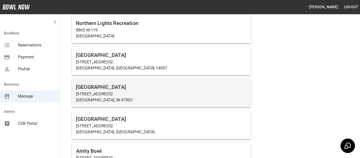
click at [99, 79] on div "Terre Haute Bowling Center 600 E Springhill Dr Terre Haute, IN 47802" at bounding box center [161, 93] width 179 height 28
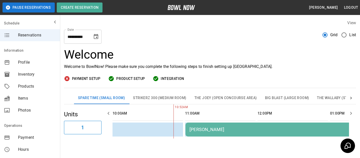
click at [221, 130] on div "Bradey Powell" at bounding box center [276, 129] width 173 height 5
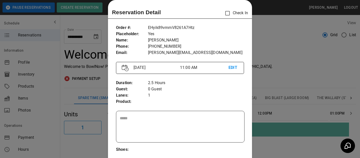
scroll to position [44, 0]
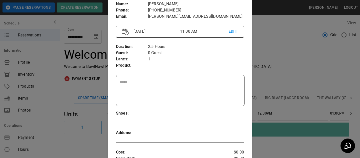
click at [134, 93] on textarea at bounding box center [180, 90] width 121 height 23
click at [289, 71] on div at bounding box center [180, 79] width 360 height 158
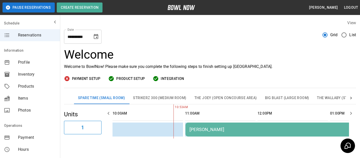
click at [241, 124] on td "Bradey Powell" at bounding box center [276, 130] width 181 height 14
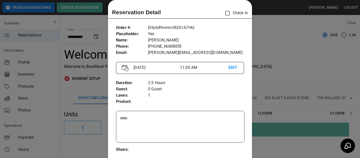
scroll to position [27, 0]
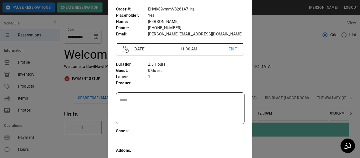
click at [282, 99] on div at bounding box center [180, 79] width 360 height 158
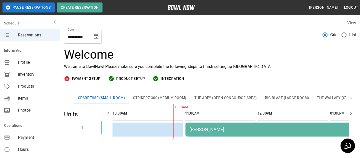
click at [198, 133] on td "Bradey Powell" at bounding box center [276, 130] width 181 height 14
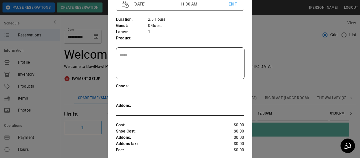
scroll to position [77, 0]
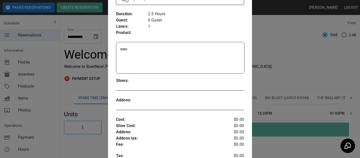
click at [297, 70] on div at bounding box center [180, 79] width 360 height 158
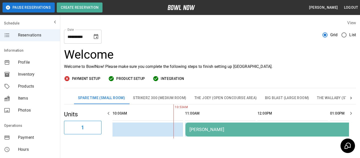
click at [211, 130] on div "Bradey Powell" at bounding box center [276, 129] width 173 height 5
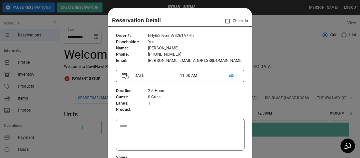
scroll to position [8, 0]
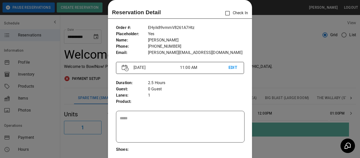
click at [306, 99] on div at bounding box center [180, 79] width 360 height 158
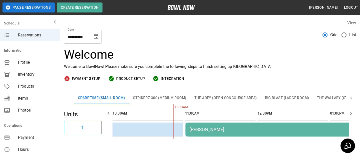
click at [263, 117] on th "sticky table" at bounding box center [267, 114] width 16 height 14
click at [260, 128] on div "Bradey Powell" at bounding box center [276, 129] width 173 height 5
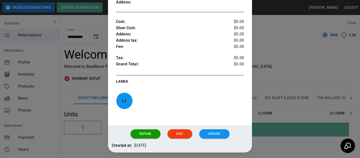
scroll to position [175, 0]
click at [283, 79] on div at bounding box center [180, 79] width 360 height 158
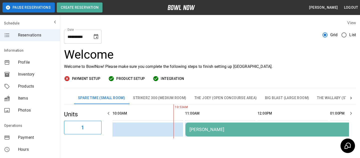
click at [233, 127] on div "Bradey Powell" at bounding box center [276, 129] width 173 height 5
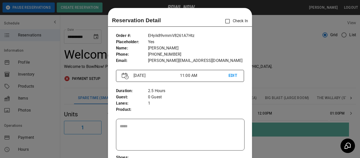
scroll to position [8, 0]
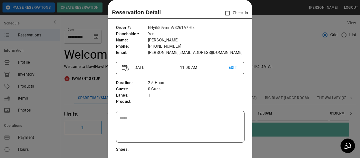
click at [278, 117] on div at bounding box center [180, 79] width 360 height 158
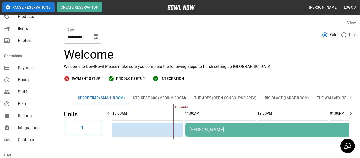
scroll to position [70, 0]
click at [30, 87] on div "Staff" at bounding box center [30, 92] width 60 height 12
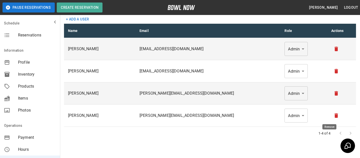
scroll to position [18, 0]
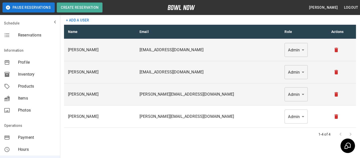
click at [335, 73] on icon "remove" at bounding box center [337, 72] width 4 height 5
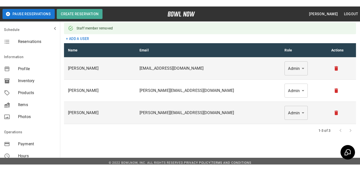
scroll to position [0, 0]
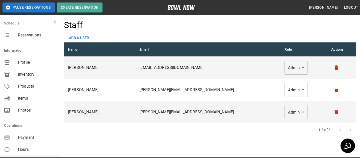
click at [85, 37] on button "+ Add a user" at bounding box center [77, 38] width 27 height 9
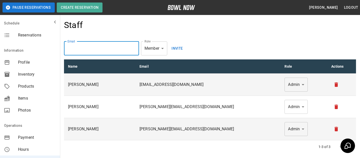
click at [100, 50] on input "email" at bounding box center [101, 49] width 75 height 14
click at [155, 48] on body "Pause Reservations Create Reservation Bradey Powell Logout Schedule Reservation…" at bounding box center [180, 92] width 360 height 185
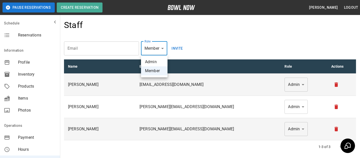
click at [202, 38] on div at bounding box center [180, 79] width 360 height 158
click at [77, 54] on input "email" at bounding box center [101, 49] width 75 height 14
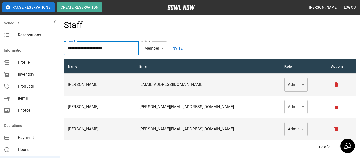
type input "**********"
click at [173, 50] on button "Invite" at bounding box center [177, 49] width 16 height 14
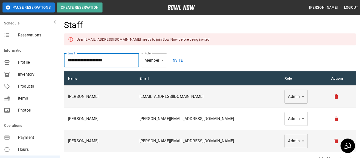
click at [92, 64] on input "**********" at bounding box center [101, 61] width 75 height 14
click at [146, 42] on div "User strikerzstaff@gmail.com needs to join BowlNow before being invited" at bounding box center [143, 39] width 133 height 9
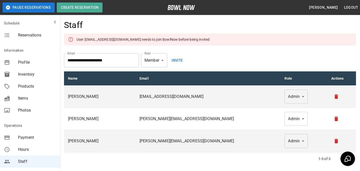
click at [180, 60] on button "Invite" at bounding box center [177, 61] width 16 height 14
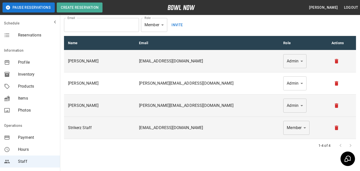
scroll to position [22, 0]
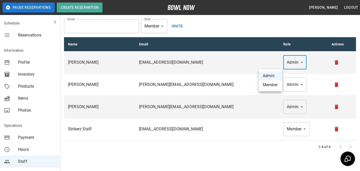
click at [268, 67] on body "Pause Reservations Create Reservation Bradey Powell Logout Schedule Reservation…" at bounding box center [180, 81] width 360 height 207
click at [242, 92] on div at bounding box center [180, 85] width 360 height 171
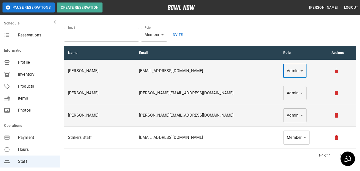
scroll to position [17, 0]
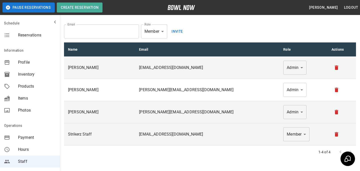
click at [279, 142] on td "Member ****** ​" at bounding box center [303, 135] width 48 height 22
click at [266, 140] on body "Pause Reservations Create Reservation Bradey Powell Logout Schedule Reservation…" at bounding box center [180, 86] width 360 height 207
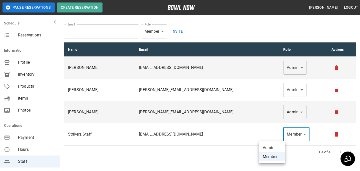
click at [265, 140] on div at bounding box center [180, 85] width 360 height 171
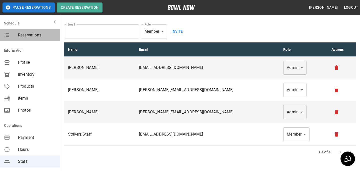
click at [22, 34] on span "Reservations" at bounding box center [37, 35] width 38 height 6
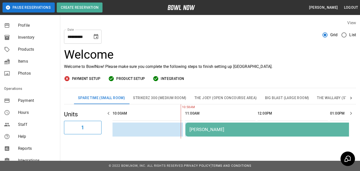
scroll to position [55, 0]
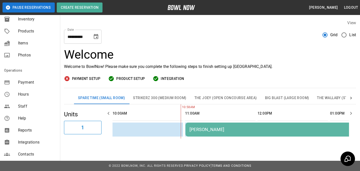
click at [16, 109] on div "mailbox folders" at bounding box center [11, 107] width 14 height 6
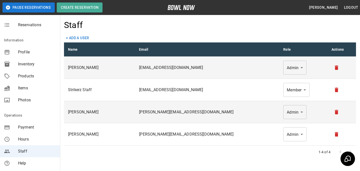
click at [82, 42] on button "+ Add a user" at bounding box center [77, 38] width 27 height 9
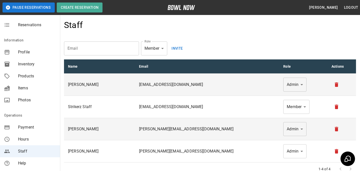
click at [120, 52] on input "email" at bounding box center [101, 49] width 75 height 14
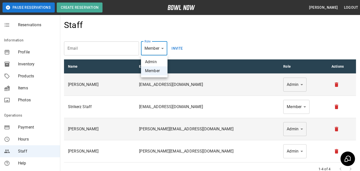
click at [144, 51] on body "Pause Reservations Create Reservation Bradey Powell Logout Schedule Reservation…" at bounding box center [180, 103] width 360 height 207
click at [190, 42] on div at bounding box center [180, 85] width 360 height 171
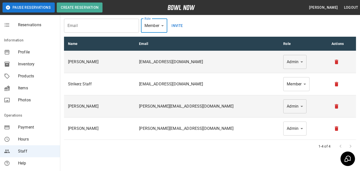
scroll to position [24, 0]
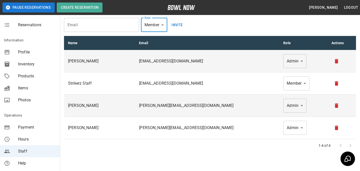
click at [229, 30] on div "Email Email Role Member ****** Role Invite" at bounding box center [210, 25] width 292 height 14
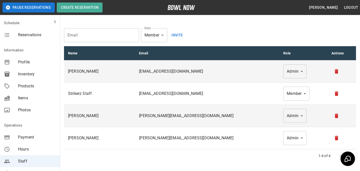
scroll to position [10, 0]
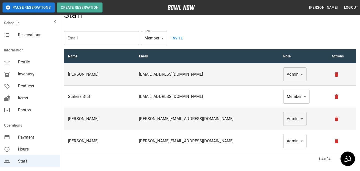
click at [111, 162] on div "1-4 of 4" at bounding box center [210, 159] width 292 height 13
click at [35, 39] on div "Reservations" at bounding box center [30, 35] width 60 height 12
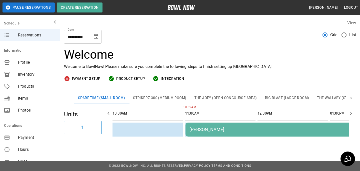
click at [196, 130] on div "Bradey Powell" at bounding box center [276, 129] width 173 height 5
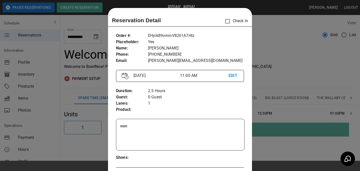
scroll to position [8, 0]
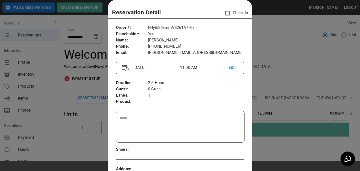
click at [253, 45] on div at bounding box center [180, 85] width 360 height 171
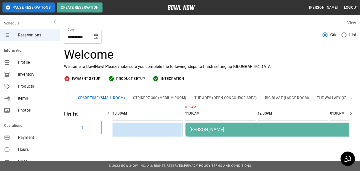
scroll to position [111, 0]
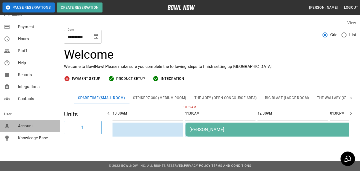
click at [27, 127] on span "Account" at bounding box center [37, 126] width 38 height 6
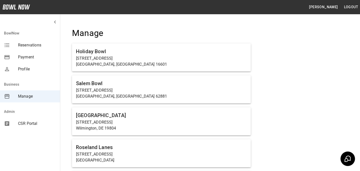
scroll to position [350, 0]
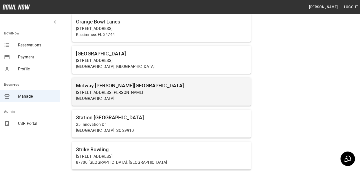
click at [136, 95] on p "1561 Holly Pike" at bounding box center [161, 93] width 171 height 6
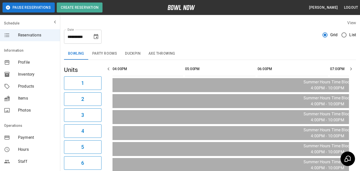
click at [91, 36] on div "**********" at bounding box center [83, 37] width 38 height 14
click at [94, 36] on icon "Choose date, selected date is Sep 15, 2025" at bounding box center [96, 36] width 5 height 5
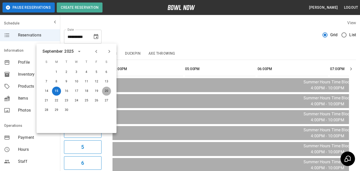
click at [105, 91] on button "20" at bounding box center [106, 91] width 9 height 9
type input "**********"
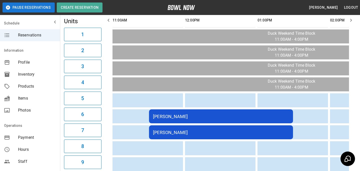
scroll to position [56, 0]
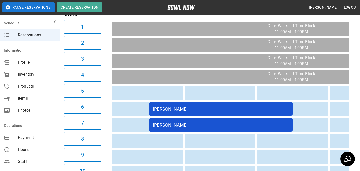
click at [173, 113] on td "Savannah White" at bounding box center [221, 109] width 144 height 14
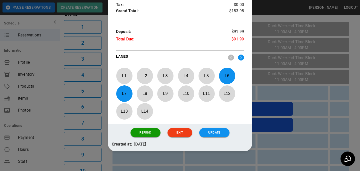
scroll to position [234, 0]
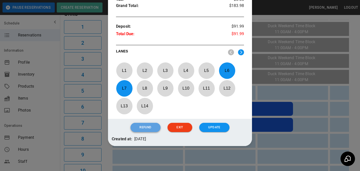
click at [156, 124] on button "Refund" at bounding box center [146, 127] width 30 height 9
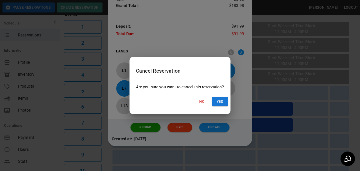
click at [233, 82] on div "Cancel Reservation Are you sure you want to cancel this reservation? No Yes" at bounding box center [180, 85] width 360 height 171
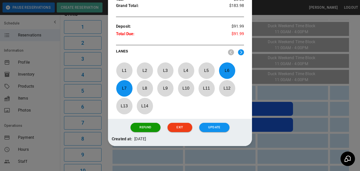
scroll to position [209, 0]
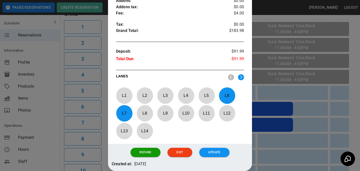
click at [263, 90] on div at bounding box center [180, 85] width 360 height 171
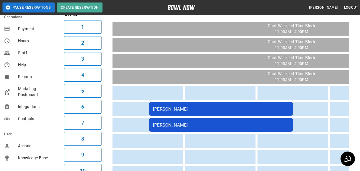
scroll to position [117, 0]
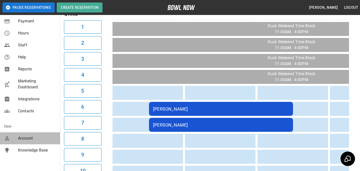
click at [24, 142] on div "Account" at bounding box center [30, 139] width 60 height 12
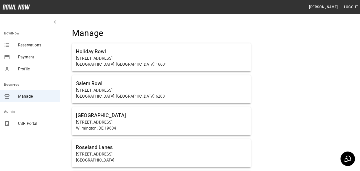
scroll to position [3326, 0]
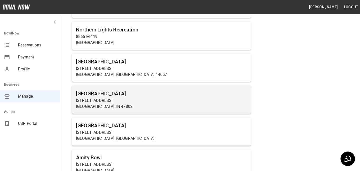
click at [120, 90] on h6 "[GEOGRAPHIC_DATA]" at bounding box center [161, 94] width 171 height 8
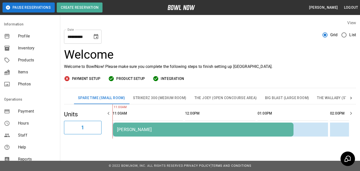
scroll to position [30, 0]
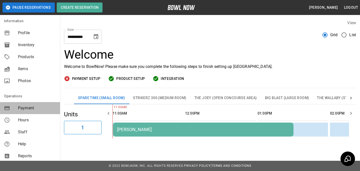
click at [32, 111] on span "Payment" at bounding box center [37, 108] width 38 height 6
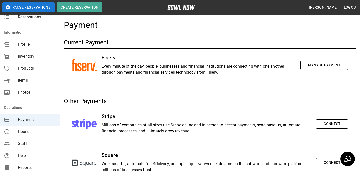
scroll to position [28, 0]
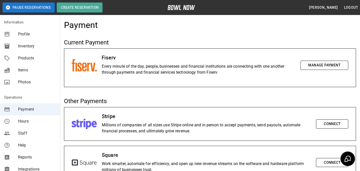
click at [341, 68] on button "Manage Payment" at bounding box center [325, 65] width 48 height 9
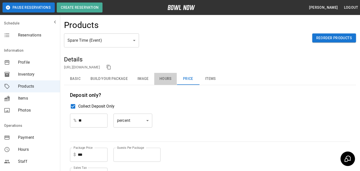
click at [175, 82] on button "Hours" at bounding box center [165, 79] width 23 height 12
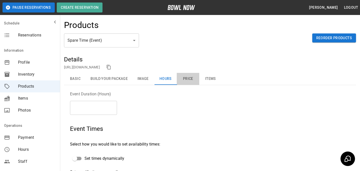
click at [183, 80] on button "Price" at bounding box center [188, 79] width 23 height 12
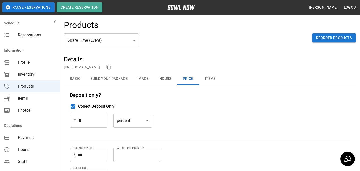
click at [217, 82] on button "Items" at bounding box center [210, 79] width 23 height 12
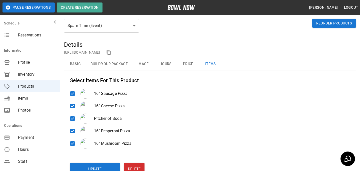
scroll to position [13, 0]
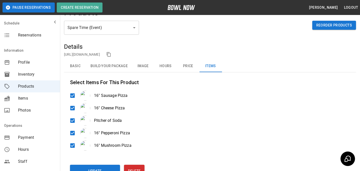
click at [113, 32] on body "**********" at bounding box center [180, 100] width 360 height 227
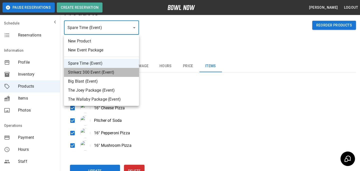
click at [110, 74] on li "Strikerz 300 Event (Event)" at bounding box center [101, 72] width 75 height 9
type input "*"
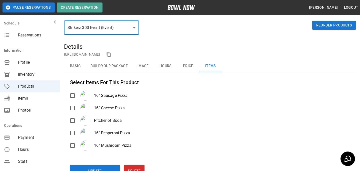
click at [124, 31] on body "**********" at bounding box center [180, 100] width 360 height 227
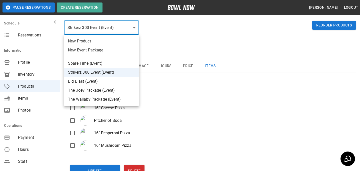
click at [184, 38] on div at bounding box center [180, 85] width 360 height 171
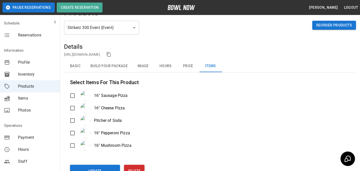
click at [33, 97] on span "Items" at bounding box center [37, 99] width 38 height 6
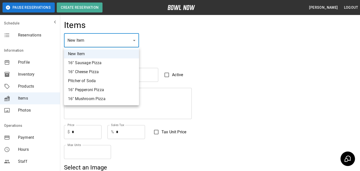
click at [33, 84] on div at bounding box center [180, 85] width 360 height 171
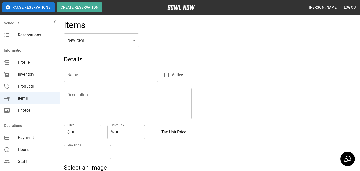
click at [33, 84] on div "New Item 16" Sausage Pizza 16" Cheese Pizza Pitcher of Soda 16" Pepperoni Pizza…" at bounding box center [180, 85] width 360 height 171
click at [33, 84] on span "Products" at bounding box center [37, 87] width 38 height 6
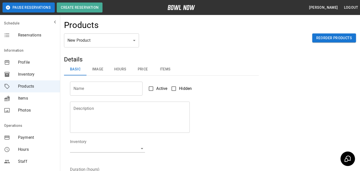
click at [107, 42] on body "Pause Reservations Create Reservation Bradey Powell Logout Schedule Reservation…" at bounding box center [180, 161] width 360 height 322
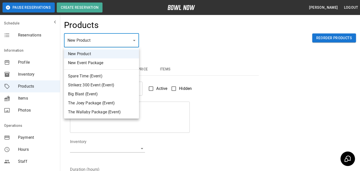
click at [153, 60] on div at bounding box center [180, 85] width 360 height 171
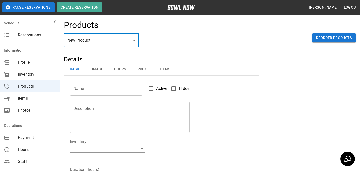
click at [165, 67] on button "Items" at bounding box center [165, 70] width 23 height 12
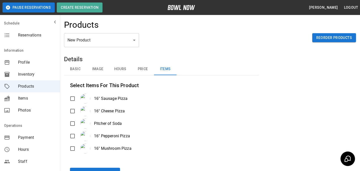
scroll to position [2, 0]
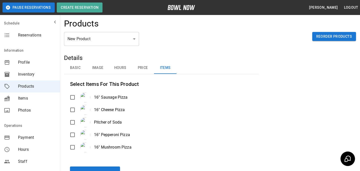
click at [145, 68] on button "Price" at bounding box center [143, 68] width 23 height 12
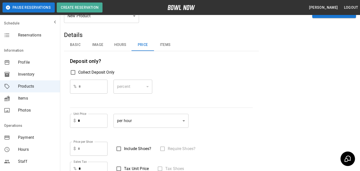
scroll to position [22, 0]
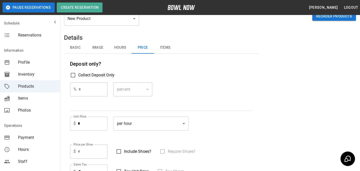
click at [101, 15] on header "Pause Reservations Create Reservation Bradey Powell Logout" at bounding box center [180, 7] width 360 height 15
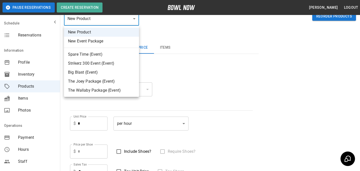
click at [102, 22] on body "Pause Reservations Create Reservation Bradey Powell Logout Schedule Reservation…" at bounding box center [180, 126] width 360 height 297
click at [104, 54] on li "Spare Time (Event)" at bounding box center [101, 54] width 75 height 9
type input "*"
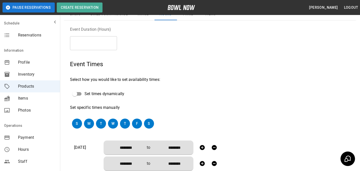
scroll to position [45, 0]
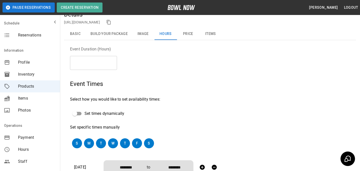
click at [136, 33] on button "Image" at bounding box center [143, 34] width 23 height 12
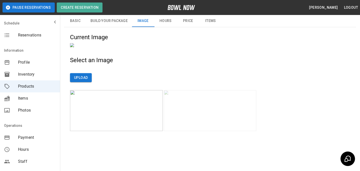
scroll to position [51, 0]
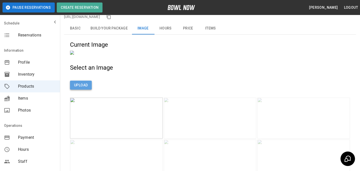
click at [79, 90] on button "Upload" at bounding box center [81, 85] width 22 height 9
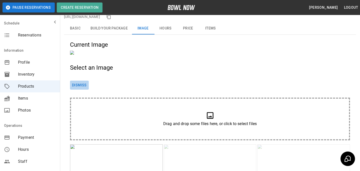
click at [79, 90] on button "Dismiss" at bounding box center [79, 85] width 19 height 9
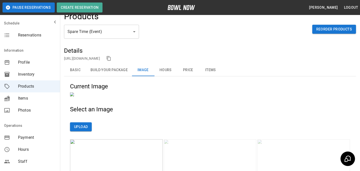
scroll to position [0, 0]
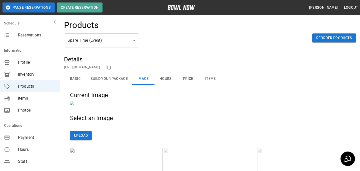
click at [100, 65] on link "https://bowlnow.com/places/qDCA2eWcGC7AziIsvT7P?pid=e5eupxDlrE1QepcsZAzr" at bounding box center [82, 67] width 36 height 4
click at [166, 83] on button "Hours" at bounding box center [165, 79] width 23 height 12
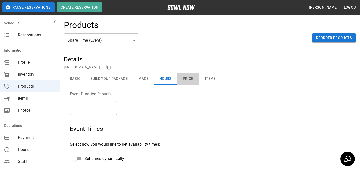
click at [188, 79] on button "Price" at bounding box center [188, 79] width 23 height 12
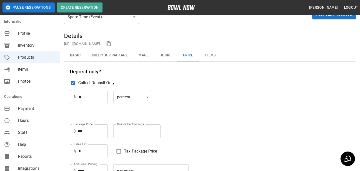
scroll to position [49, 0]
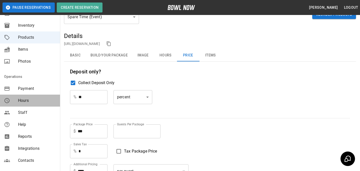
click at [35, 105] on div "Hours" at bounding box center [30, 101] width 60 height 12
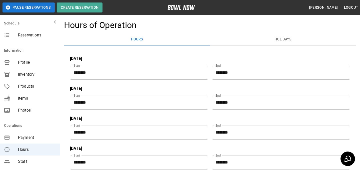
click at [195, 66] on input "********" at bounding box center [137, 73] width 135 height 14
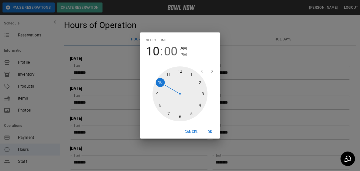
click at [237, 47] on div "Select time 10 : 00 AM PM 1 2 3 4 5 6 7 8 9 10 11 12 Cancel OK" at bounding box center [180, 85] width 360 height 171
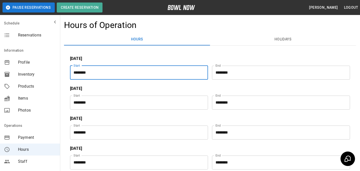
click at [194, 35] on button "Hours" at bounding box center [137, 40] width 146 height 12
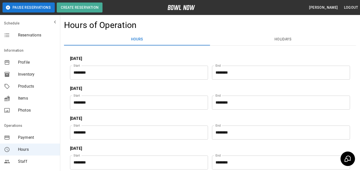
click at [39, 85] on span "Products" at bounding box center [37, 87] width 38 height 6
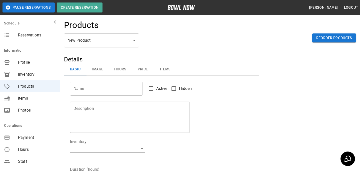
click at [118, 35] on body "Pause Reservations Create Reservation Bradey Powell Logout Schedule Reservation…" at bounding box center [180, 161] width 360 height 322
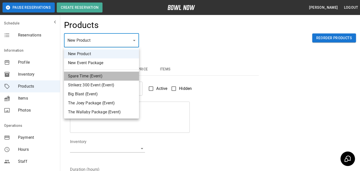
click at [107, 78] on li "Spare Time (Event)" at bounding box center [101, 76] width 75 height 9
type input "*"
type input "**********"
type textarea "**********"
type input "**"
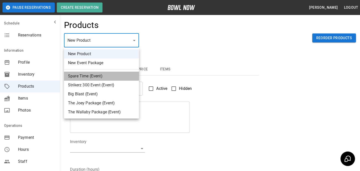
type input "***"
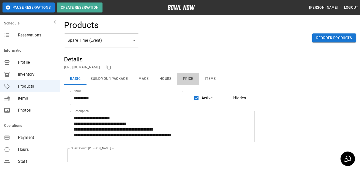
click at [181, 75] on button "Price" at bounding box center [188, 79] width 23 height 12
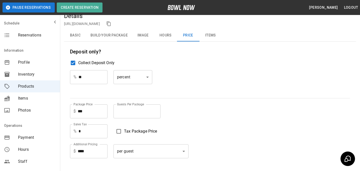
scroll to position [9, 0]
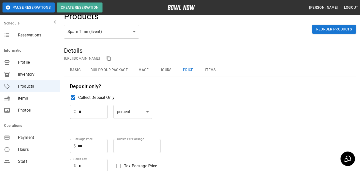
click at [202, 68] on button "Items" at bounding box center [210, 70] width 23 height 12
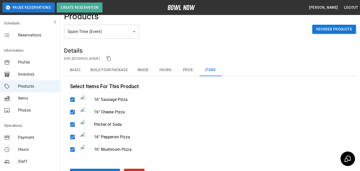
click at [74, 72] on button "Basic" at bounding box center [75, 70] width 23 height 12
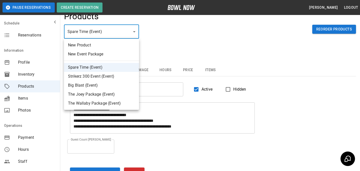
click at [103, 34] on body "**********" at bounding box center [180, 104] width 360 height 226
click at [147, 35] on div at bounding box center [180, 85] width 360 height 171
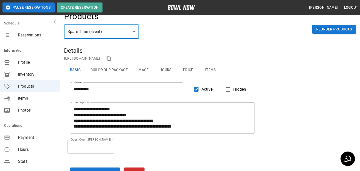
scroll to position [0, 0]
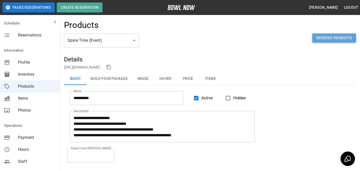
click at [325, 37] on button "Reorder Products" at bounding box center [334, 38] width 44 height 9
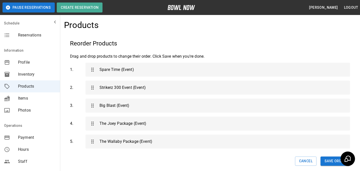
click at [305, 155] on div "Reorder Products Drag and drop products to change their order. Click Save when …" at bounding box center [210, 103] width 292 height 139
click at [305, 157] on button "Cancel" at bounding box center [306, 161] width 22 height 9
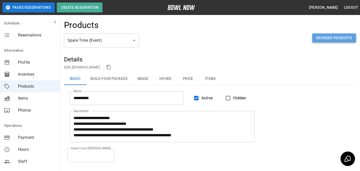
click at [337, 36] on button "Reorder Products" at bounding box center [334, 38] width 44 height 9
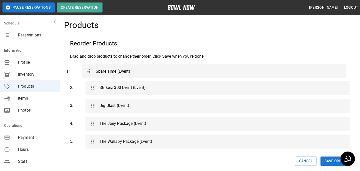
drag, startPoint x: 118, startPoint y: 73, endPoint x: 115, endPoint y: 77, distance: 5.3
click at [115, 77] on div "1 . Spare Time (Event) 2 . Strikerz 300 Event (Event) 3 . Big Blast (Event) 4 .…" at bounding box center [210, 106] width 280 height 90
click at [333, 163] on button "Save Order" at bounding box center [336, 161] width 30 height 9
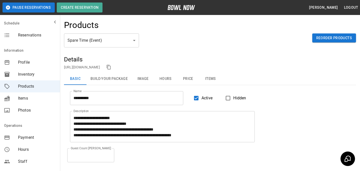
click at [175, 46] on div "Spare Time (Event) * ​ Reorder Products" at bounding box center [210, 45] width 292 height 22
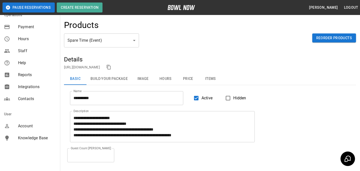
scroll to position [1, 0]
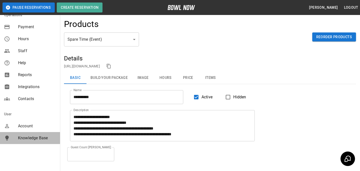
click at [37, 141] on span "Knowledge Base" at bounding box center [37, 138] width 38 height 6
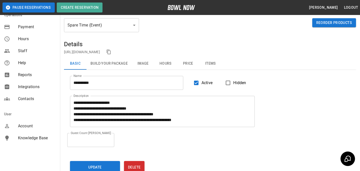
scroll to position [75, 0]
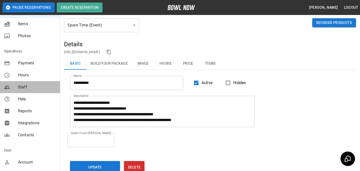
click at [15, 87] on div "mailbox folders" at bounding box center [11, 87] width 14 height 6
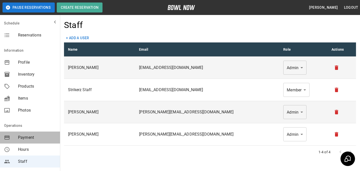
click at [27, 132] on div "Payment" at bounding box center [30, 138] width 60 height 12
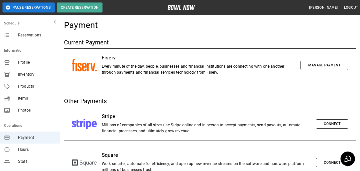
click at [33, 42] on nav "Schedule Reservations" at bounding box center [30, 30] width 60 height 26
click at [33, 38] on span "Reservations" at bounding box center [37, 35] width 38 height 6
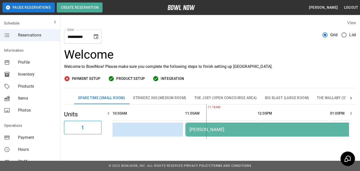
scroll to position [0, 73]
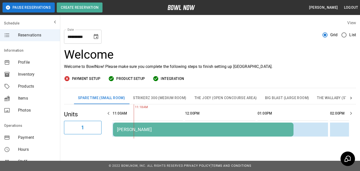
click at [35, 54] on div "Information" at bounding box center [30, 51] width 60 height 12
click at [35, 57] on div "Profile" at bounding box center [30, 63] width 60 height 12
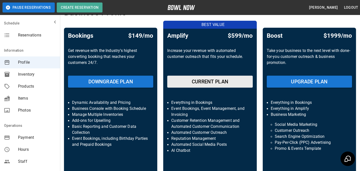
scroll to position [9, 0]
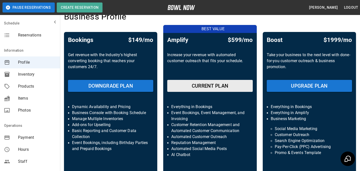
click at [135, 40] on h5 "$149/mo" at bounding box center [140, 40] width 25 height 8
drag, startPoint x: 133, startPoint y: 40, endPoint x: 142, endPoint y: 39, distance: 9.1
click at [142, 39] on h5 "$149/mo" at bounding box center [140, 40] width 25 height 8
drag, startPoint x: 132, startPoint y: 40, endPoint x: 143, endPoint y: 40, distance: 10.5
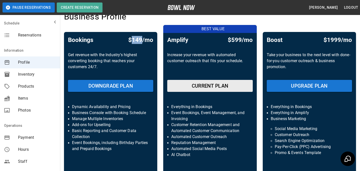
click at [143, 40] on h5 "$149/mo" at bounding box center [140, 40] width 25 height 8
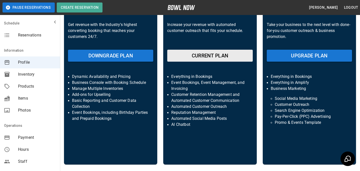
scroll to position [38, 0]
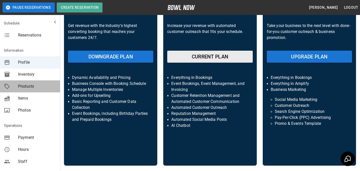
click at [24, 88] on span "Products" at bounding box center [37, 87] width 38 height 6
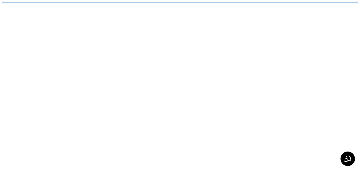
click at [96, 5] on html "/businesses/qDCA2eWcGC7AziIsvT7P/products" at bounding box center [180, 2] width 360 height 5
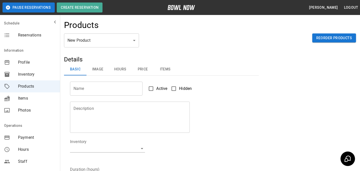
click at [96, 42] on body "Pause Reservations Create Reservation Bradey Powell Logout Schedule Reservation…" at bounding box center [180, 161] width 360 height 322
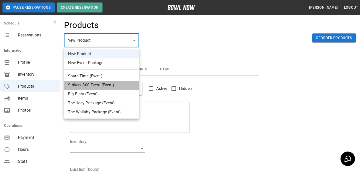
click at [91, 84] on li "Strikerz 300 Event (Event)" at bounding box center [101, 85] width 75 height 9
type input "*"
type input "**********"
type textarea "**********"
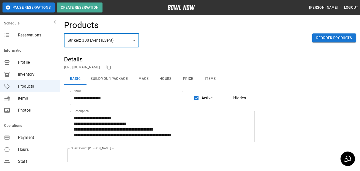
click at [131, 42] on body "**********" at bounding box center [180, 113] width 360 height 226
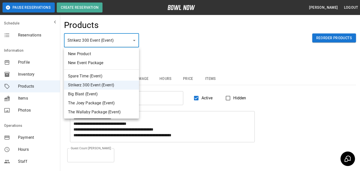
click at [113, 97] on li "Big Blast (Event)" at bounding box center [101, 94] width 75 height 9
type input "*"
type input "*********"
type textarea "**********"
type input "**"
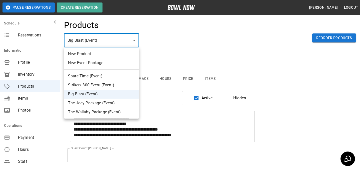
click at [113, 47] on body "**********" at bounding box center [180, 113] width 360 height 226
click at [101, 79] on li "Spare Time (Event)" at bounding box center [101, 76] width 75 height 9
type input "*"
type input "**********"
type textarea "**********"
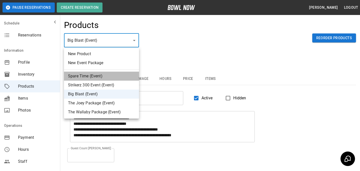
type input "*"
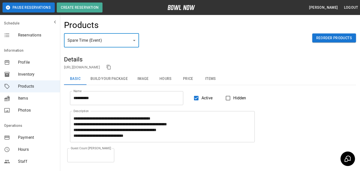
scroll to position [29, 0]
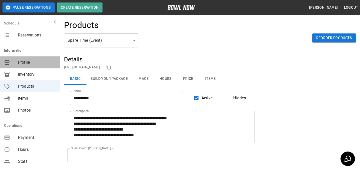
click at [21, 59] on div "Profile" at bounding box center [30, 63] width 60 height 12
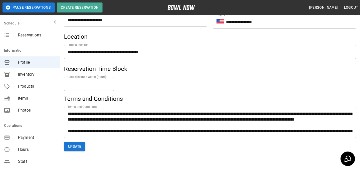
scroll to position [263, 0]
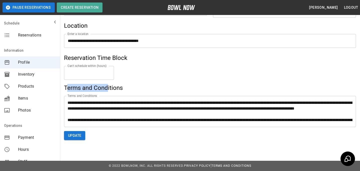
drag, startPoint x: 67, startPoint y: 89, endPoint x: 115, endPoint y: 89, distance: 47.8
click at [108, 89] on h5 "Terms and Conditions" at bounding box center [210, 88] width 292 height 8
click at [130, 89] on h5 "Terms and Conditions" at bounding box center [210, 88] width 292 height 8
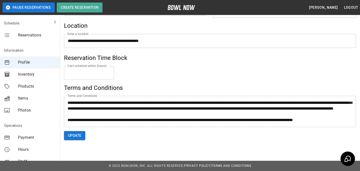
scroll to position [86, 0]
click at [76, 138] on button "Update" at bounding box center [74, 135] width 21 height 9
click at [20, 76] on span "Inventory" at bounding box center [37, 75] width 38 height 6
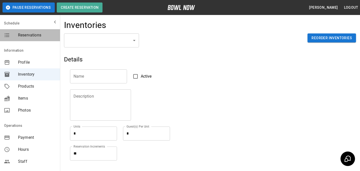
click at [52, 39] on div "Reservations" at bounding box center [30, 35] width 60 height 12
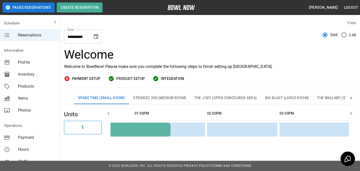
scroll to position [0, 215]
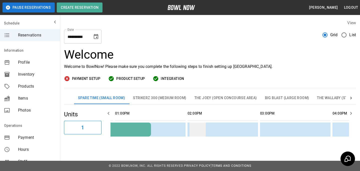
click at [193, 127] on td "sticky table" at bounding box center [198, 130] width 16 height 14
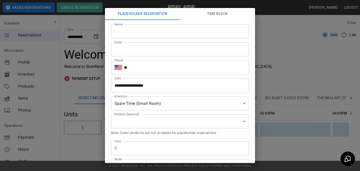
click at [292, 83] on div "**********" at bounding box center [180, 85] width 360 height 171
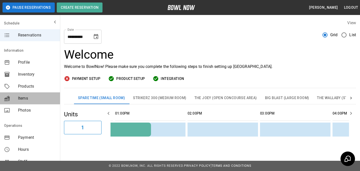
click at [43, 99] on span "Items" at bounding box center [37, 99] width 38 height 6
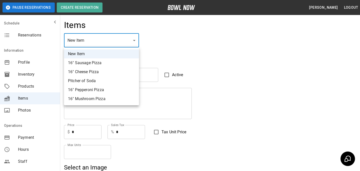
click at [176, 48] on div at bounding box center [180, 85] width 360 height 171
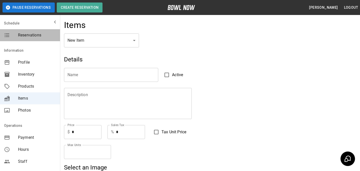
click at [52, 41] on div "Reservations" at bounding box center [30, 35] width 60 height 12
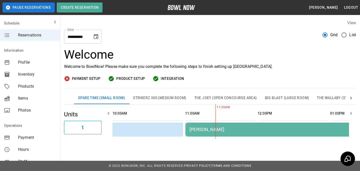
scroll to position [0, 73]
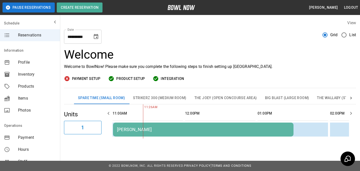
click at [48, 84] on span "Products" at bounding box center [37, 87] width 38 height 6
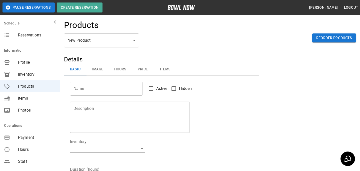
click at [138, 47] on body "Pause Reservations Create Reservation Bradey Powell Logout Schedule Reservation…" at bounding box center [180, 161] width 360 height 322
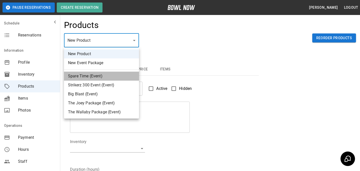
click at [115, 77] on li "Spare Time (Event)" at bounding box center [101, 76] width 75 height 9
type input "*"
type input "**********"
type textarea "**********"
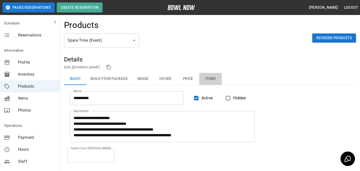
click at [215, 83] on button "Items" at bounding box center [210, 79] width 23 height 12
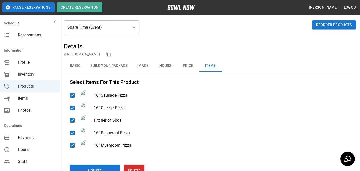
scroll to position [4, 0]
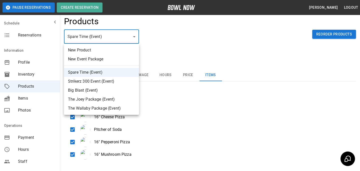
click at [135, 42] on body "**********" at bounding box center [180, 109] width 360 height 227
click at [163, 48] on div at bounding box center [180, 85] width 360 height 171
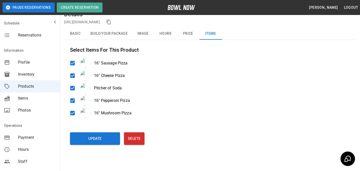
scroll to position [32, 0]
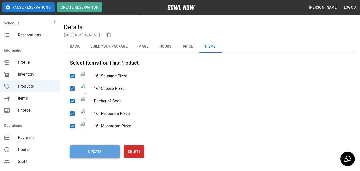
click at [103, 149] on button "Update" at bounding box center [95, 152] width 50 height 13
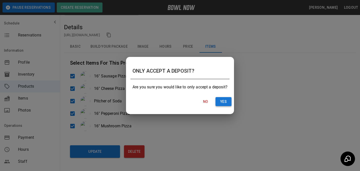
click at [223, 103] on button "Yes" at bounding box center [224, 101] width 16 height 9
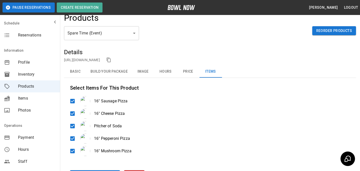
scroll to position [0, 0]
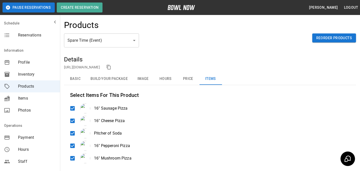
click at [39, 63] on span "Profile" at bounding box center [37, 63] width 38 height 6
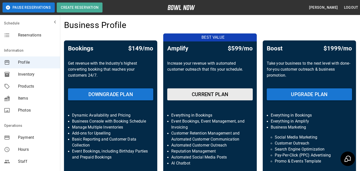
click at [47, 33] on span "Reservations" at bounding box center [37, 35] width 38 height 6
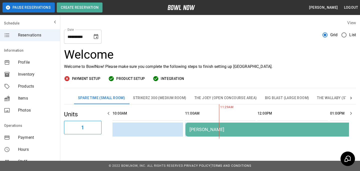
scroll to position [0, 73]
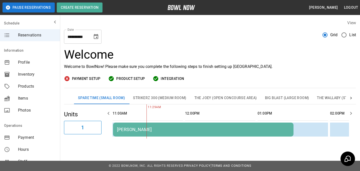
click at [145, 132] on div "Bradey Powell" at bounding box center [203, 129] width 173 height 5
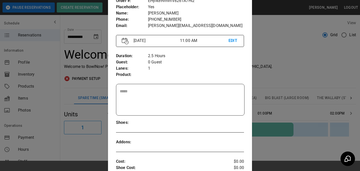
scroll to position [36, 0]
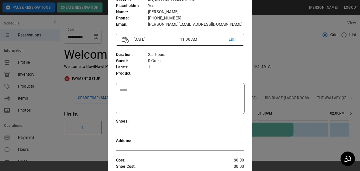
click at [288, 99] on div at bounding box center [180, 85] width 360 height 171
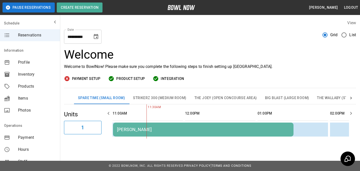
click at [150, 135] on td "Bradey Powell" at bounding box center [203, 130] width 181 height 14
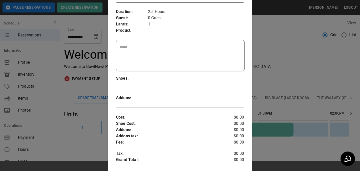
scroll to position [88, 0]
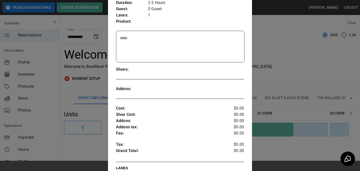
click at [204, 45] on textarea at bounding box center [180, 46] width 121 height 23
click at [275, 65] on div at bounding box center [180, 85] width 360 height 171
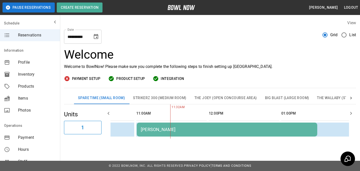
scroll to position [0, 45]
click at [180, 123] on td "Bradey Powell" at bounding box center [230, 130] width 181 height 14
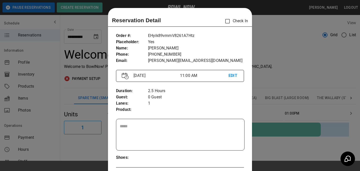
scroll to position [8, 0]
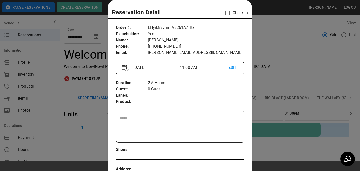
click at [282, 104] on div at bounding box center [180, 85] width 360 height 171
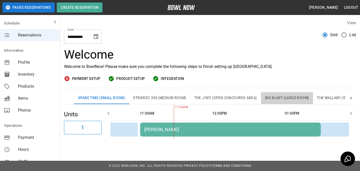
click at [280, 101] on button "Big Blast (Large Room)" at bounding box center [287, 98] width 52 height 12
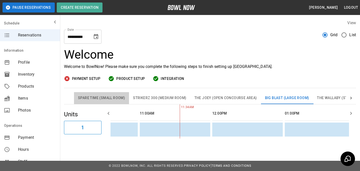
click at [92, 99] on button "Spare Time (Small Room)" at bounding box center [101, 98] width 55 height 12
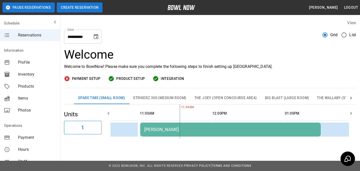
click at [93, 10] on button "Create Reservation" at bounding box center [80, 8] width 46 height 10
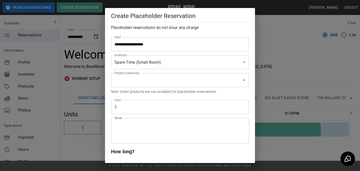
scroll to position [58, 0]
click at [144, 61] on body "**********" at bounding box center [180, 85] width 360 height 171
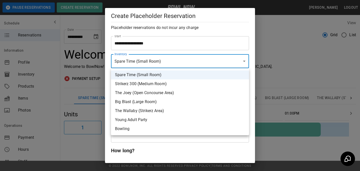
click at [153, 103] on li "Big Blast (Large Room)" at bounding box center [180, 102] width 138 height 9
type input "**********"
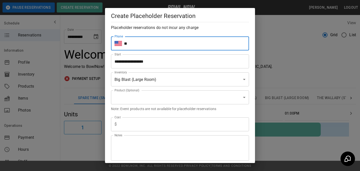
click at [135, 45] on input "**" at bounding box center [186, 44] width 125 height 14
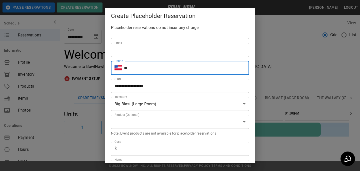
scroll to position [11, 0]
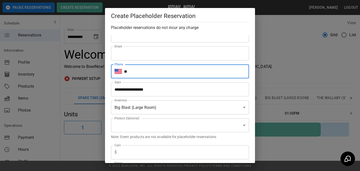
click at [137, 40] on input "Name" at bounding box center [180, 36] width 138 height 14
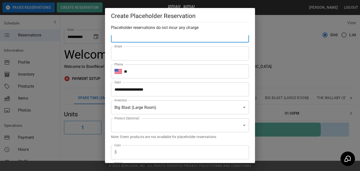
scroll to position [0, 0]
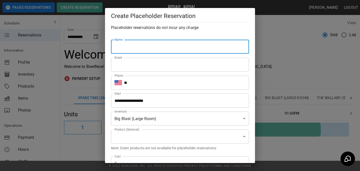
type input "**********"
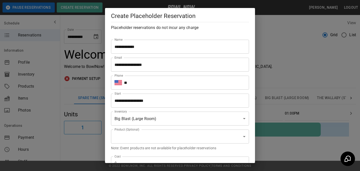
click at [157, 73] on div "Phone ​ ** Phone" at bounding box center [178, 81] width 142 height 18
click at [157, 79] on input "**" at bounding box center [186, 83] width 125 height 14
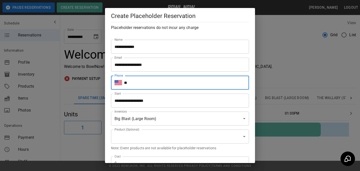
type input "**********"
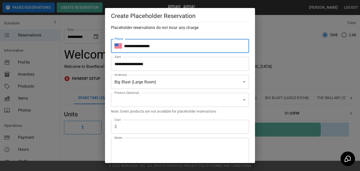
scroll to position [38, 0]
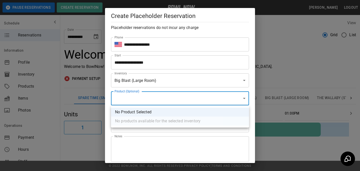
click at [156, 101] on body "**********" at bounding box center [180, 85] width 360 height 171
click at [157, 111] on li "No Product Selected" at bounding box center [180, 112] width 138 height 9
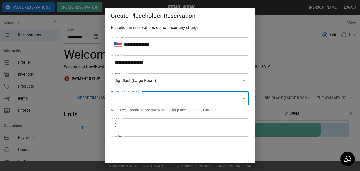
click at [148, 127] on input "text" at bounding box center [184, 126] width 130 height 14
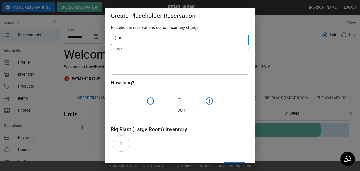
scroll to position [131, 0]
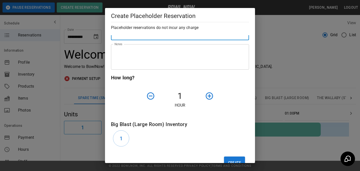
type input "*"
click at [206, 97] on icon "button" at bounding box center [209, 96] width 7 height 7
click at [124, 140] on button "1" at bounding box center [121, 139] width 16 height 16
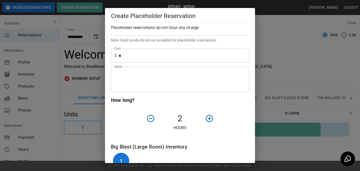
scroll to position [0, 0]
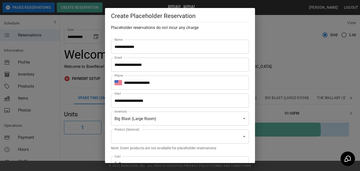
click at [138, 101] on input "**********" at bounding box center [178, 101] width 135 height 14
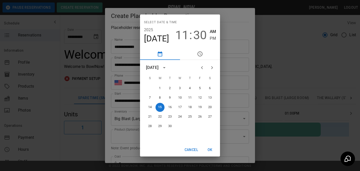
click at [179, 35] on span "11" at bounding box center [182, 35] width 14 height 14
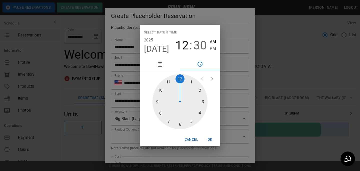
click at [180, 77] on div at bounding box center [180, 101] width 55 height 55
click at [181, 80] on div at bounding box center [180, 101] width 55 height 55
click at [212, 49] on span "PM" at bounding box center [213, 48] width 6 height 7
type input "**********"
click at [211, 140] on button "OK" at bounding box center [210, 139] width 16 height 9
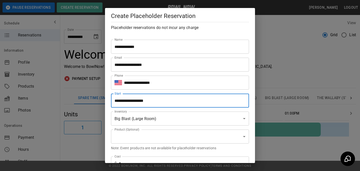
scroll to position [146, 0]
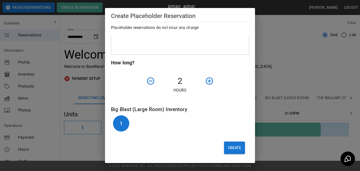
click at [224, 148] on div "Create" at bounding box center [178, 146] width 142 height 25
click at [230, 150] on button "Create" at bounding box center [234, 148] width 21 height 13
type input "**"
type input "**********"
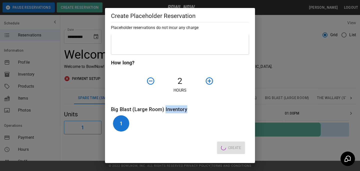
type input "**********"
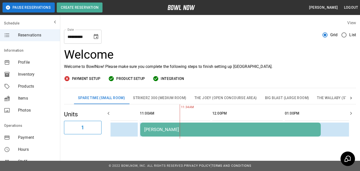
click at [286, 93] on button "Big Blast (Large Room)" at bounding box center [287, 98] width 52 height 12
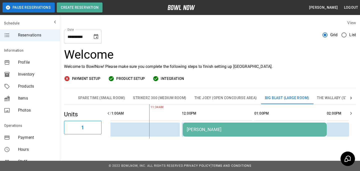
scroll to position [0, 81]
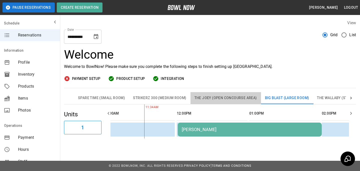
click at [223, 99] on button "The Joey (Open Concourse Area)" at bounding box center [226, 98] width 71 height 12
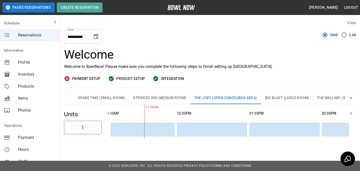
click at [159, 101] on button "Strikerz 300 (Medium Room)" at bounding box center [159, 98] width 61 height 12
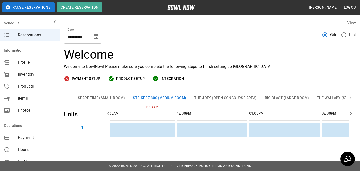
click at [102, 103] on button "Spare Time (Small Room)" at bounding box center [101, 98] width 55 height 12
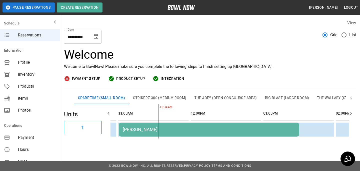
scroll to position [0, 61]
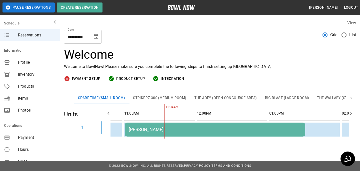
click at [167, 129] on div "Bradey Powell" at bounding box center [215, 129] width 173 height 5
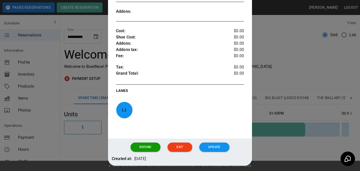
scroll to position [185, 0]
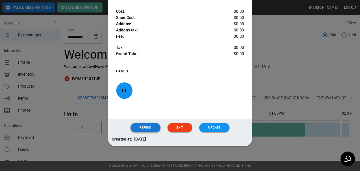
click at [156, 125] on button "Refund" at bounding box center [146, 127] width 30 height 9
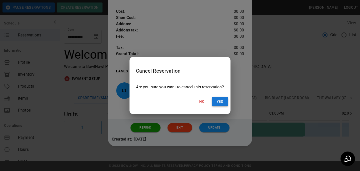
click at [213, 98] on button "Yes" at bounding box center [220, 101] width 16 height 9
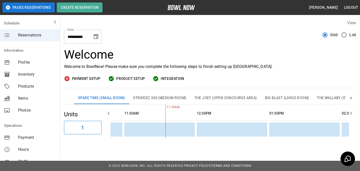
click at [275, 94] on button "Big Blast (Large Room)" at bounding box center [287, 98] width 52 height 12
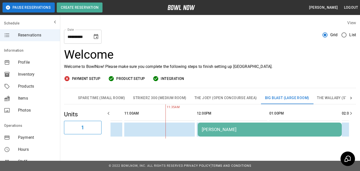
click at [250, 124] on td "Bradey Powell" at bounding box center [270, 130] width 144 height 14
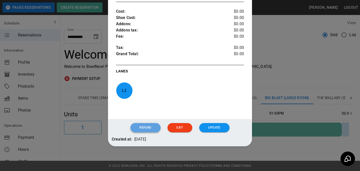
click at [148, 127] on button "Refund" at bounding box center [146, 127] width 30 height 9
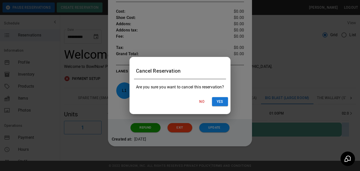
click at [228, 93] on div "Are you sure you want to cancel this reservation?" at bounding box center [180, 87] width 100 height 16
click at [222, 102] on button "Yes" at bounding box center [220, 101] width 16 height 9
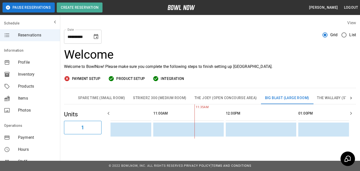
scroll to position [0, 0]
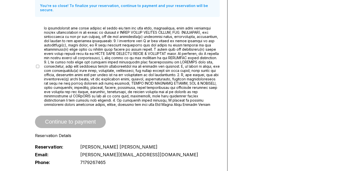
click at [130, 64] on span at bounding box center [132, 66] width 176 height 81
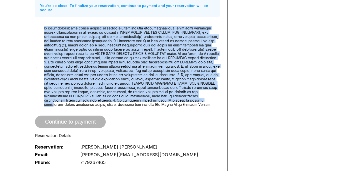
drag, startPoint x: 182, startPoint y: 98, endPoint x: 40, endPoint y: 23, distance: 161.4
click at [40, 26] on div at bounding box center [127, 66] width 185 height 81
click at [120, 49] on span at bounding box center [132, 66] width 176 height 81
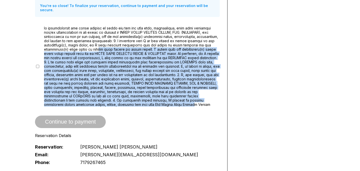
drag, startPoint x: 103, startPoint y: 46, endPoint x: 164, endPoint y: 99, distance: 81.3
click at [164, 99] on span at bounding box center [132, 66] width 176 height 81
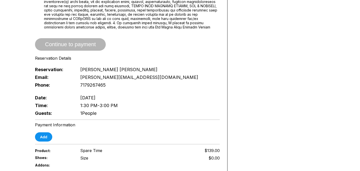
scroll to position [274, 0]
